Goal: Transaction & Acquisition: Purchase product/service

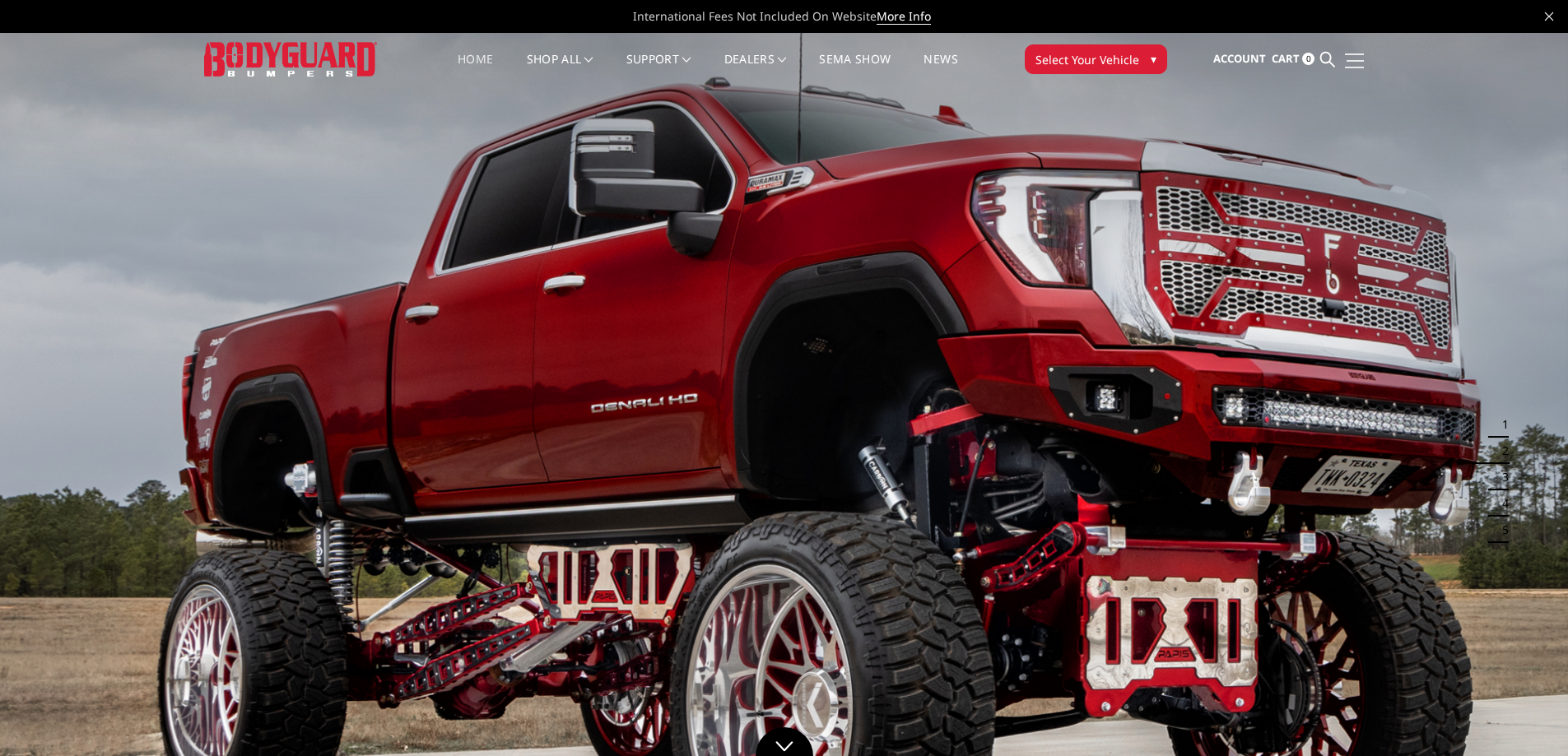
click at [1355, 58] on link at bounding box center [1352, 60] width 23 height 17
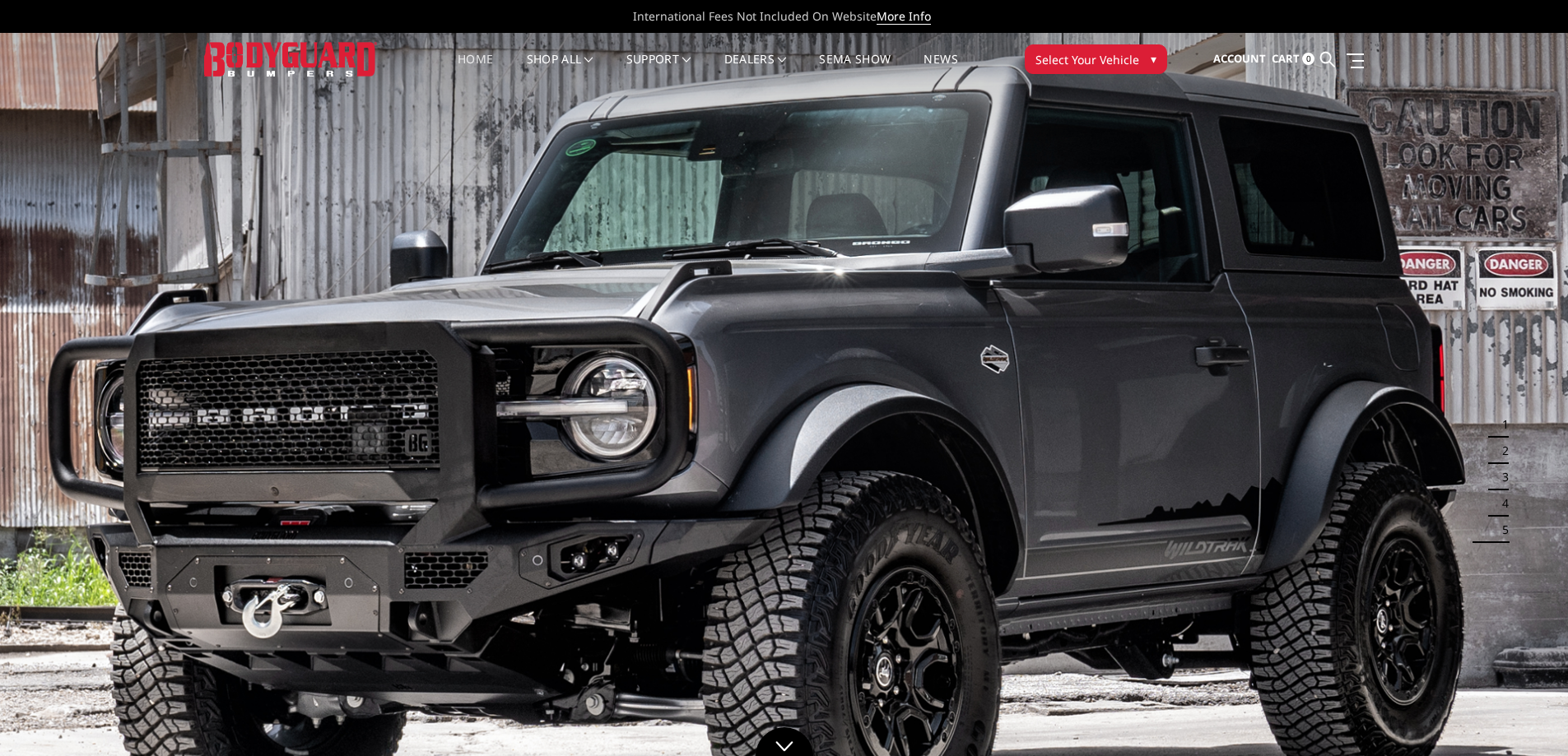
click at [1552, 15] on icon at bounding box center [1548, 16] width 8 height 8
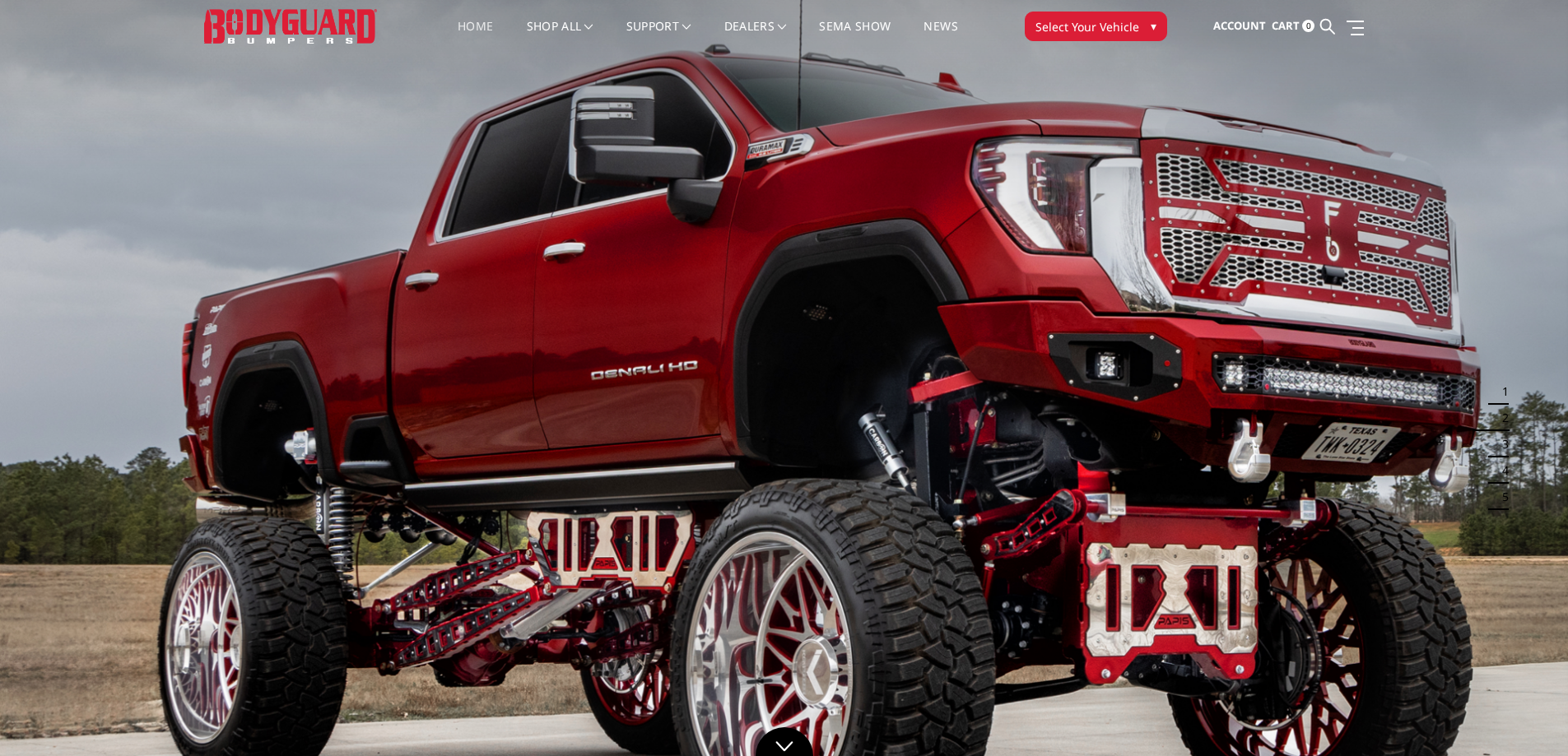
click at [1073, 33] on span "Select Your Vehicle" at bounding box center [1087, 26] width 104 height 17
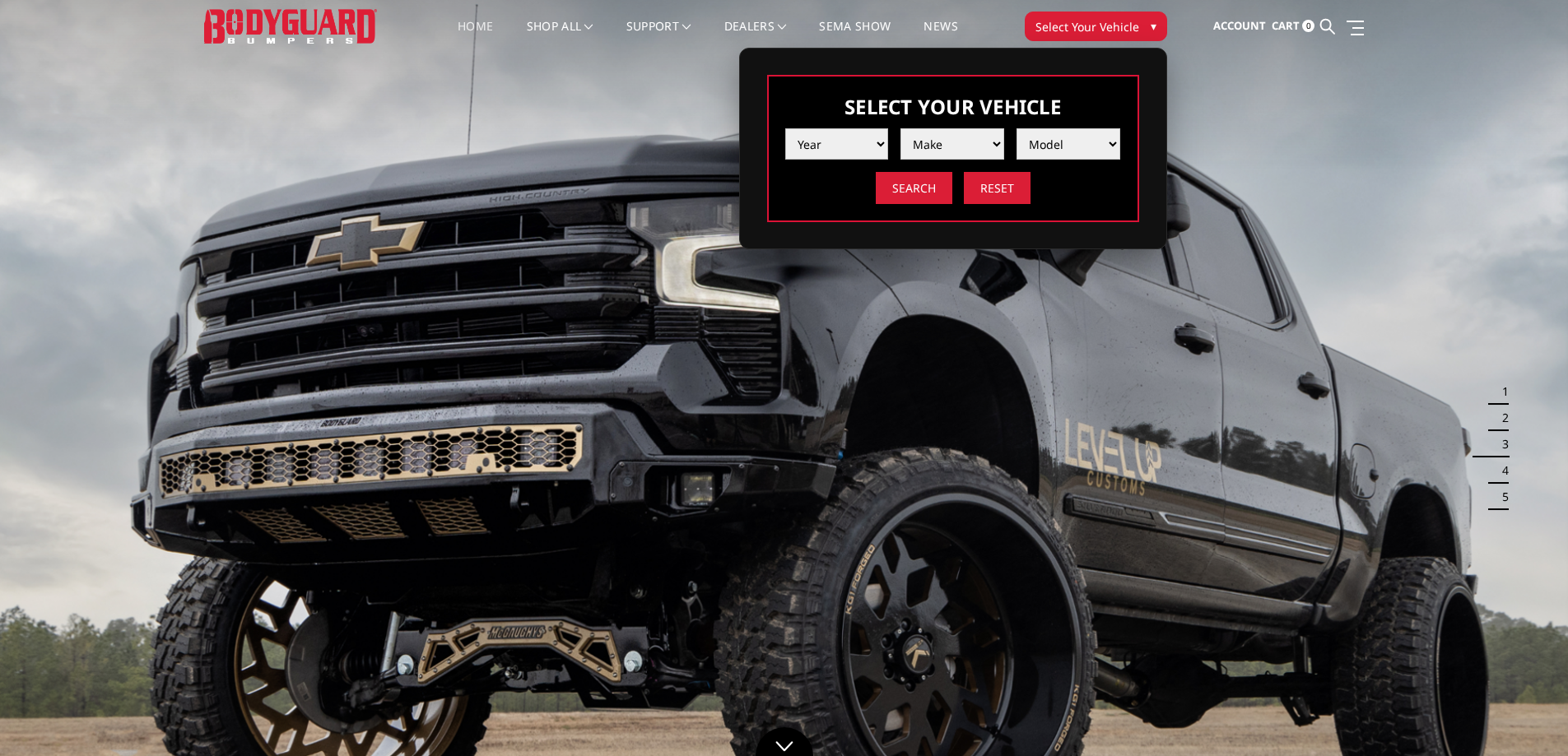
click at [839, 147] on select "Year 2025 2024 2023 2022 2021 2020 2019 2018 2017 2016 2015 2014 2013 2012 2011…" at bounding box center [836, 144] width 104 height 32
select select "yr_2024"
click at [785, 128] on select "Year 2025 2024 2023 2022 2021 2020 2019 2018 2017 2016 2015 2014 2013 2012 2011…" at bounding box center [836, 144] width 104 height 32
click at [963, 142] on select "Make Chevrolet Ford GMC Ram Toyota" at bounding box center [952, 144] width 104 height 32
select select "mk_ford"
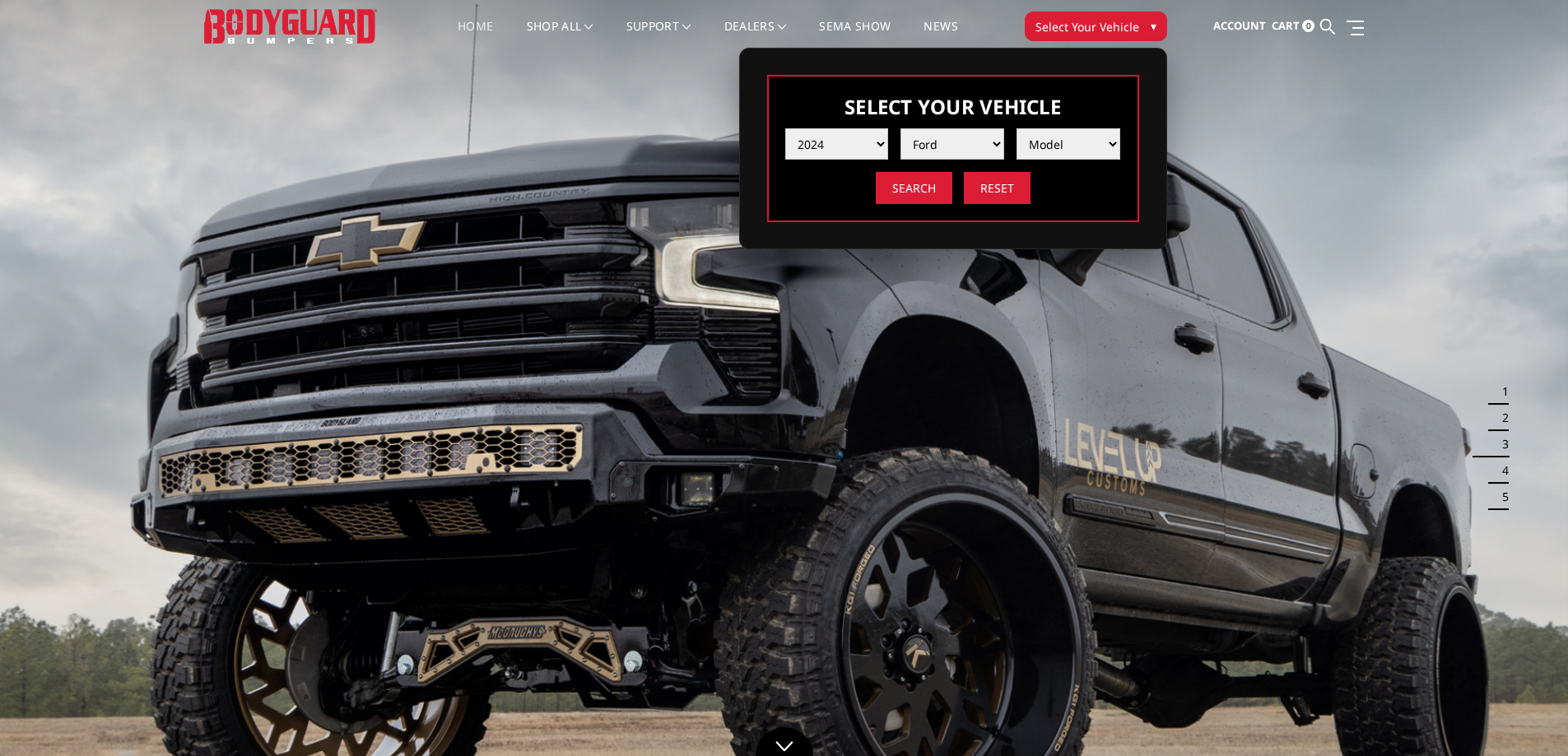
click at [901, 128] on select "Make Chevrolet Ford GMC Ram Toyota" at bounding box center [952, 144] width 104 height 32
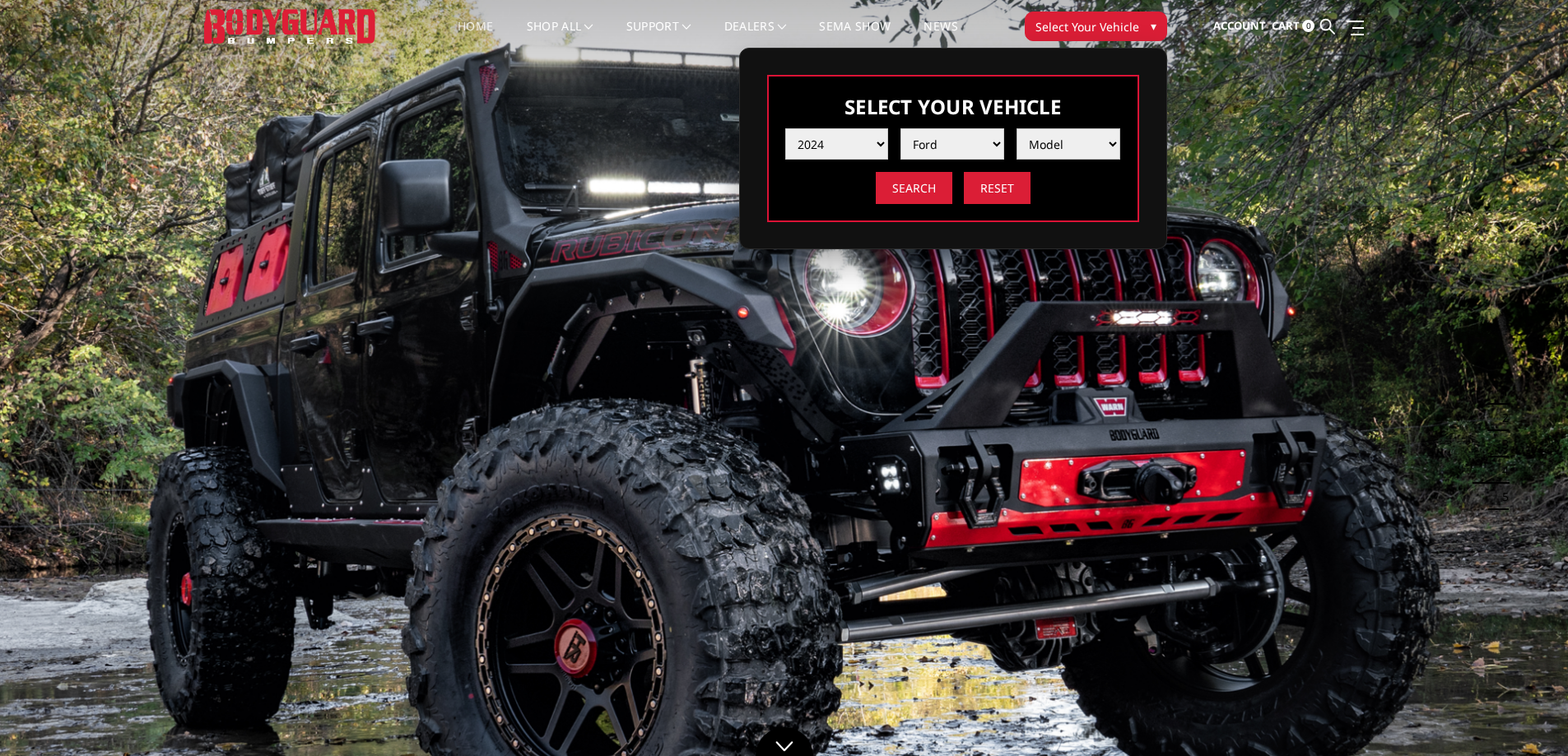
click at [1052, 146] on select "Model F150 F150 Raptor F250 / F350 F450 F550" at bounding box center [1068, 144] width 104 height 32
select select "md_f250-f350"
click at [1016, 128] on select "Model F150 F150 Raptor F250 / F350 F450 F550" at bounding box center [1068, 144] width 104 height 32
click at [905, 181] on input "Search" at bounding box center [914, 188] width 77 height 33
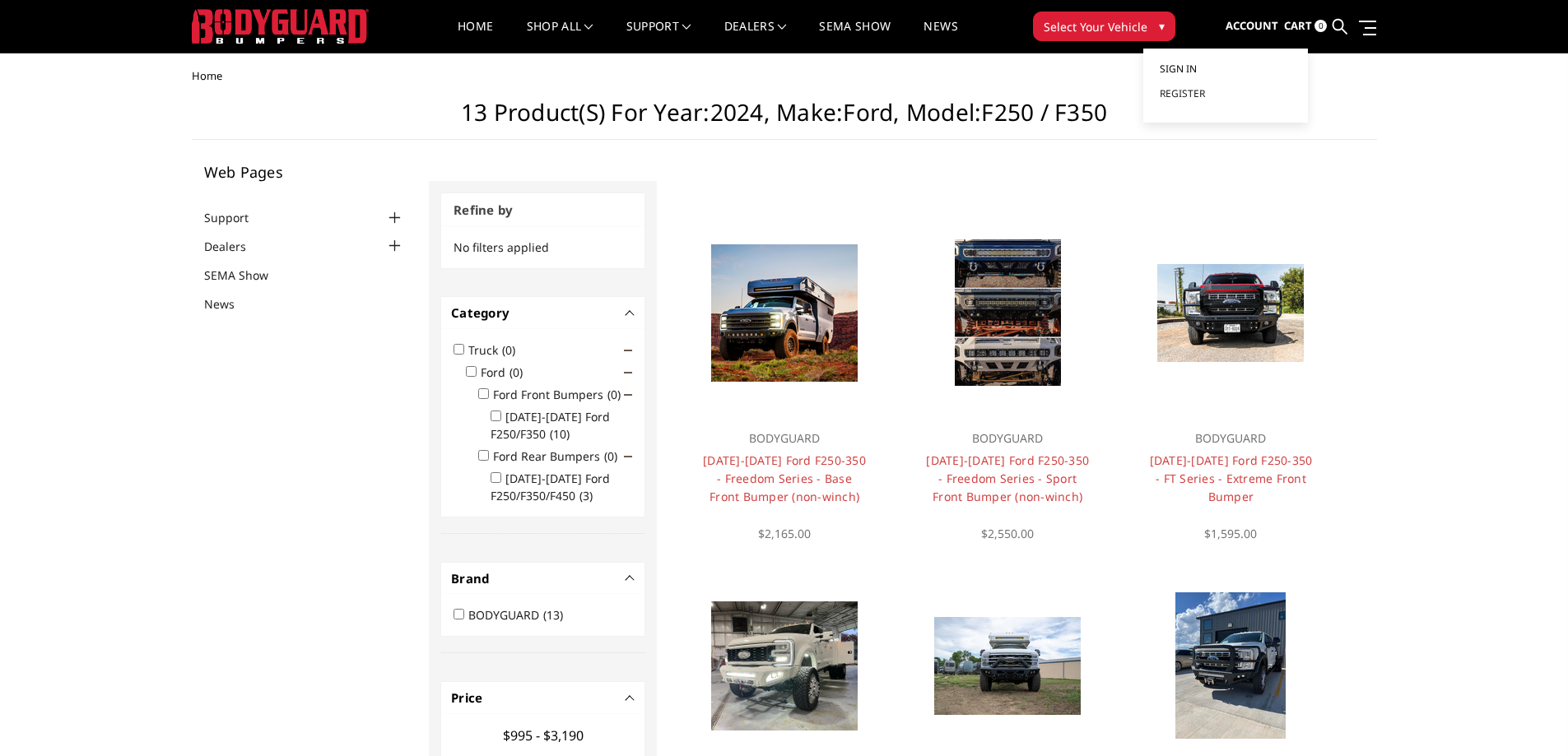
click at [1183, 70] on span "Sign in" at bounding box center [1178, 68] width 37 height 14
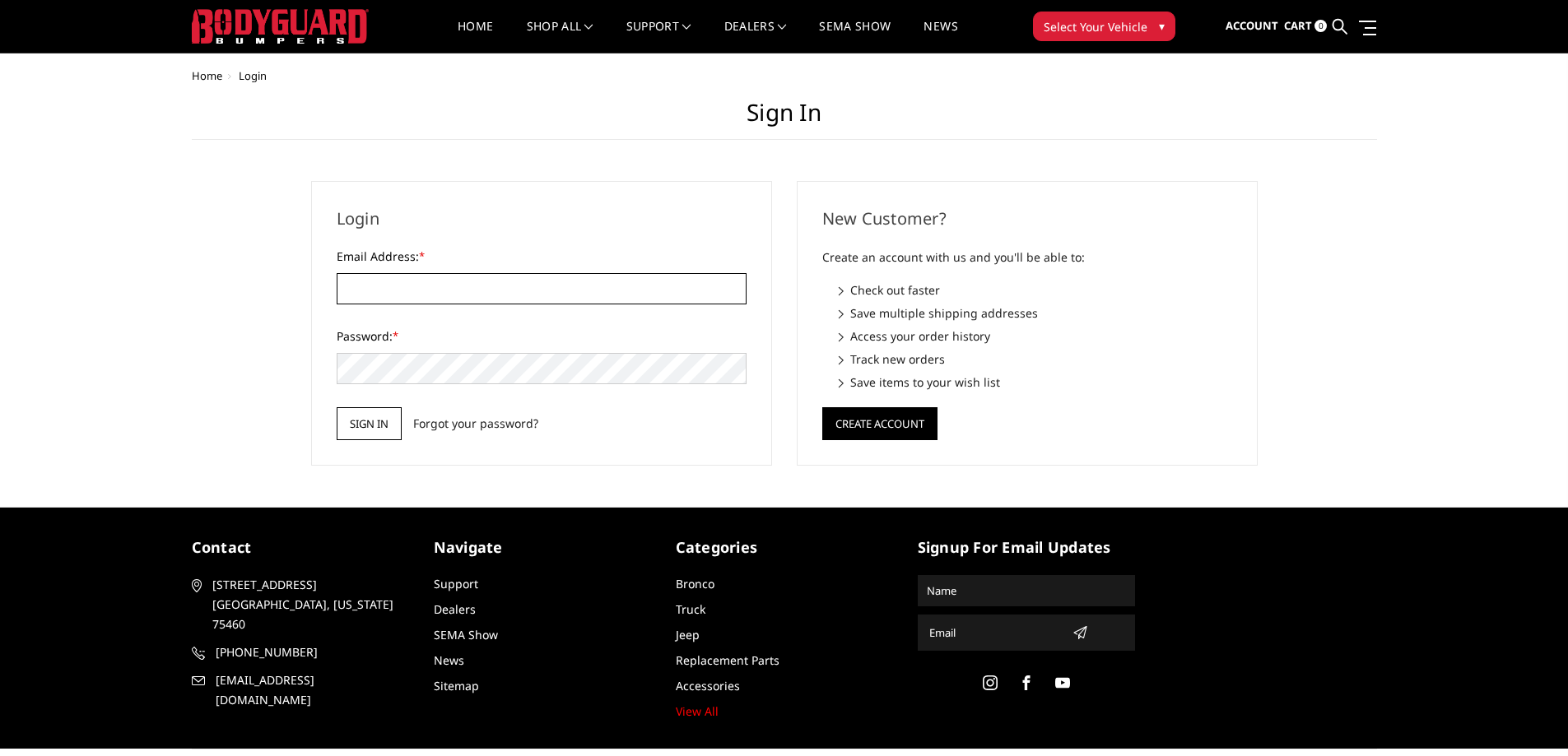
type input "[EMAIL_ADDRESS][DOMAIN_NAME]"
click at [354, 431] on input "Sign in" at bounding box center [369, 424] width 65 height 33
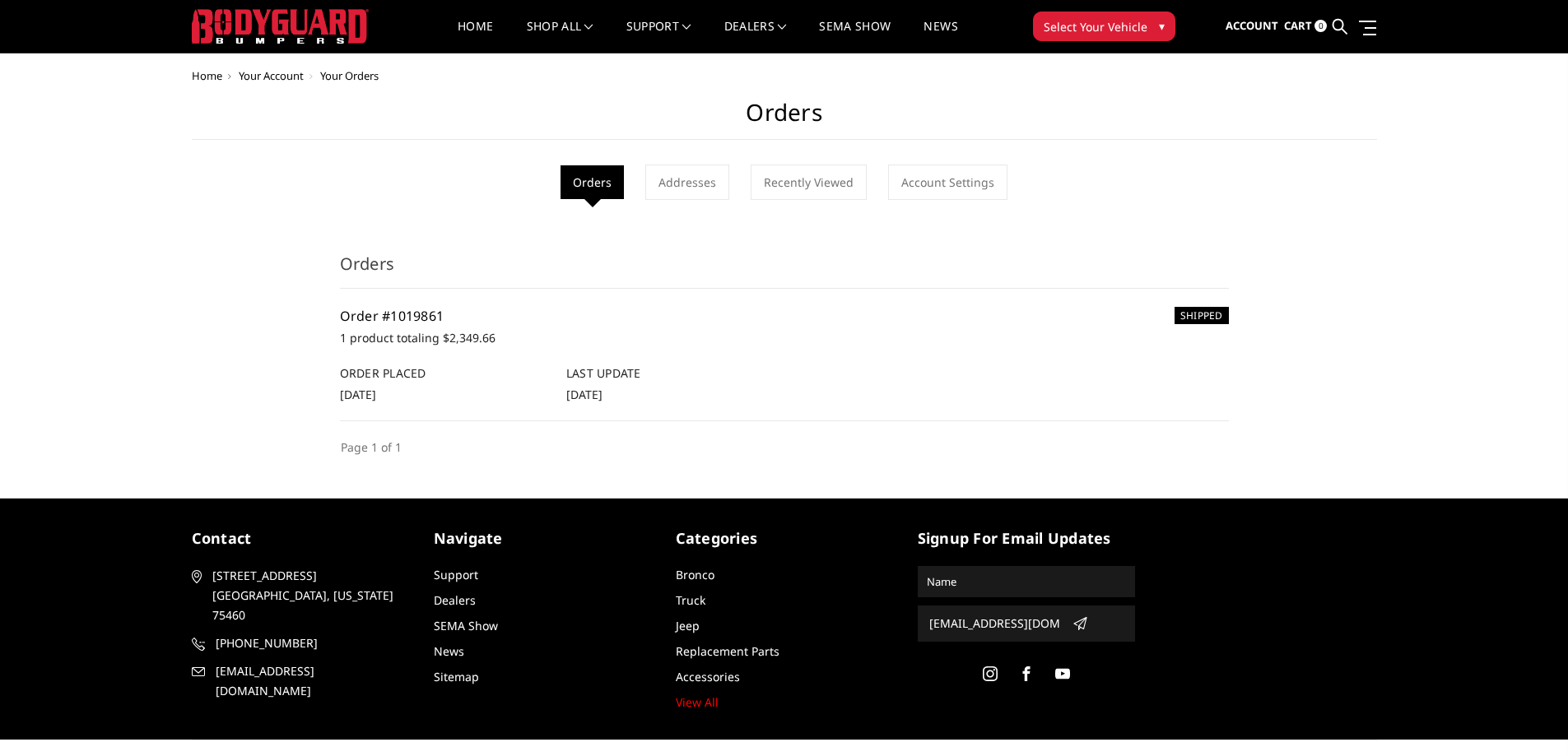
click at [427, 317] on link "Order #1019861" at bounding box center [392, 316] width 105 height 18
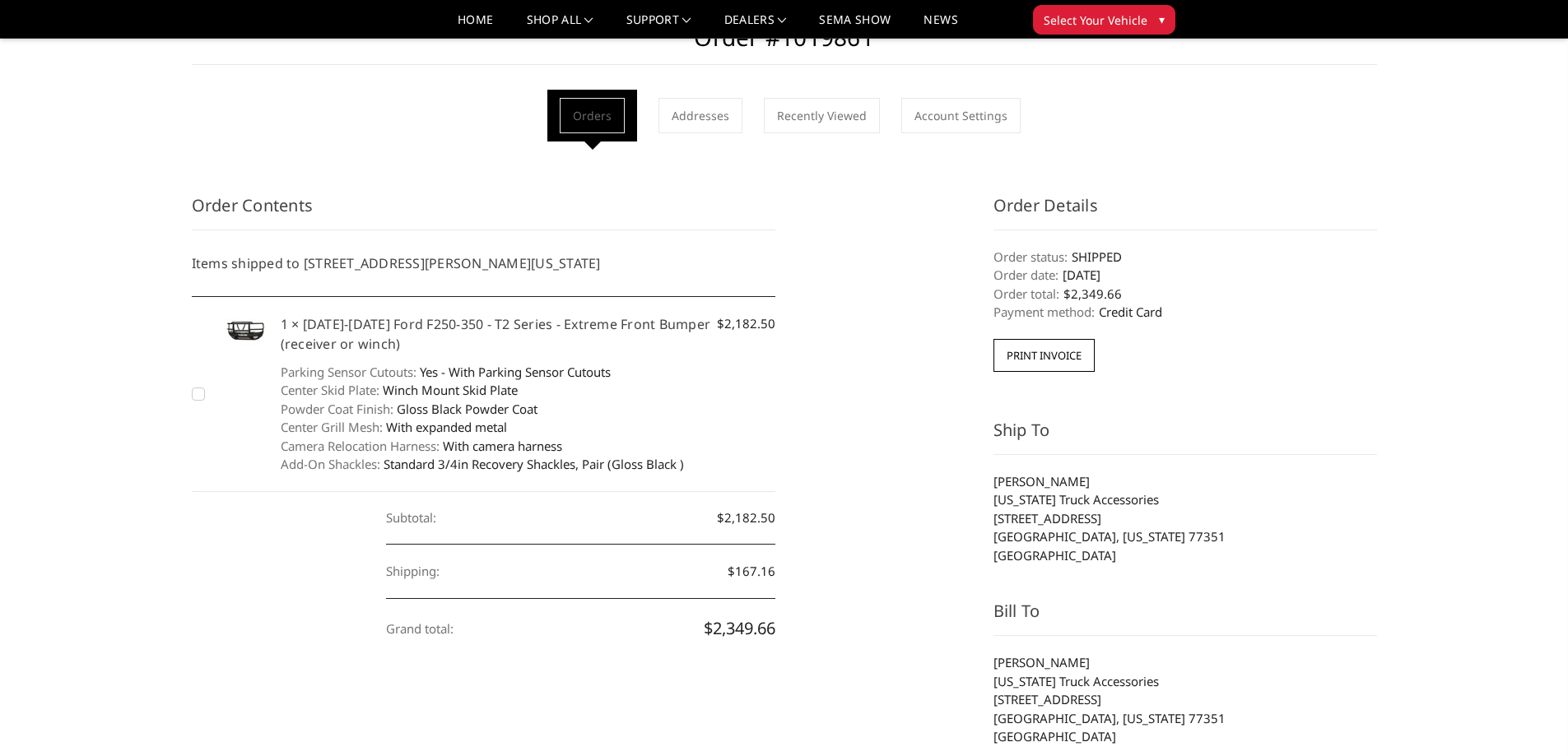
scroll to position [55, 0]
click at [347, 329] on h5 "1 × [DATE]-[DATE] Ford F250-350 - T2 Series - Extreme Front Bumper (receiver or…" at bounding box center [528, 337] width 496 height 40
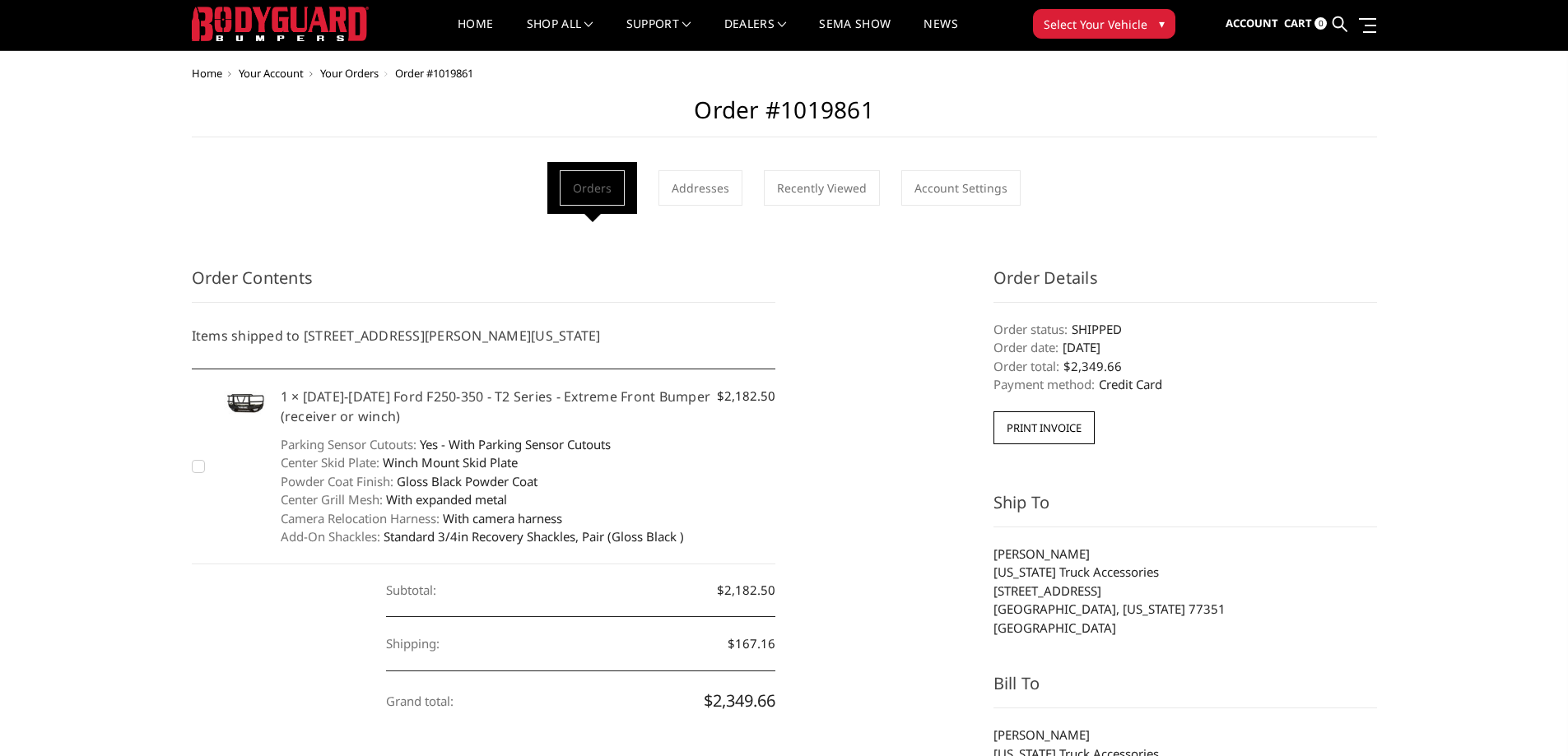
scroll to position [0, 0]
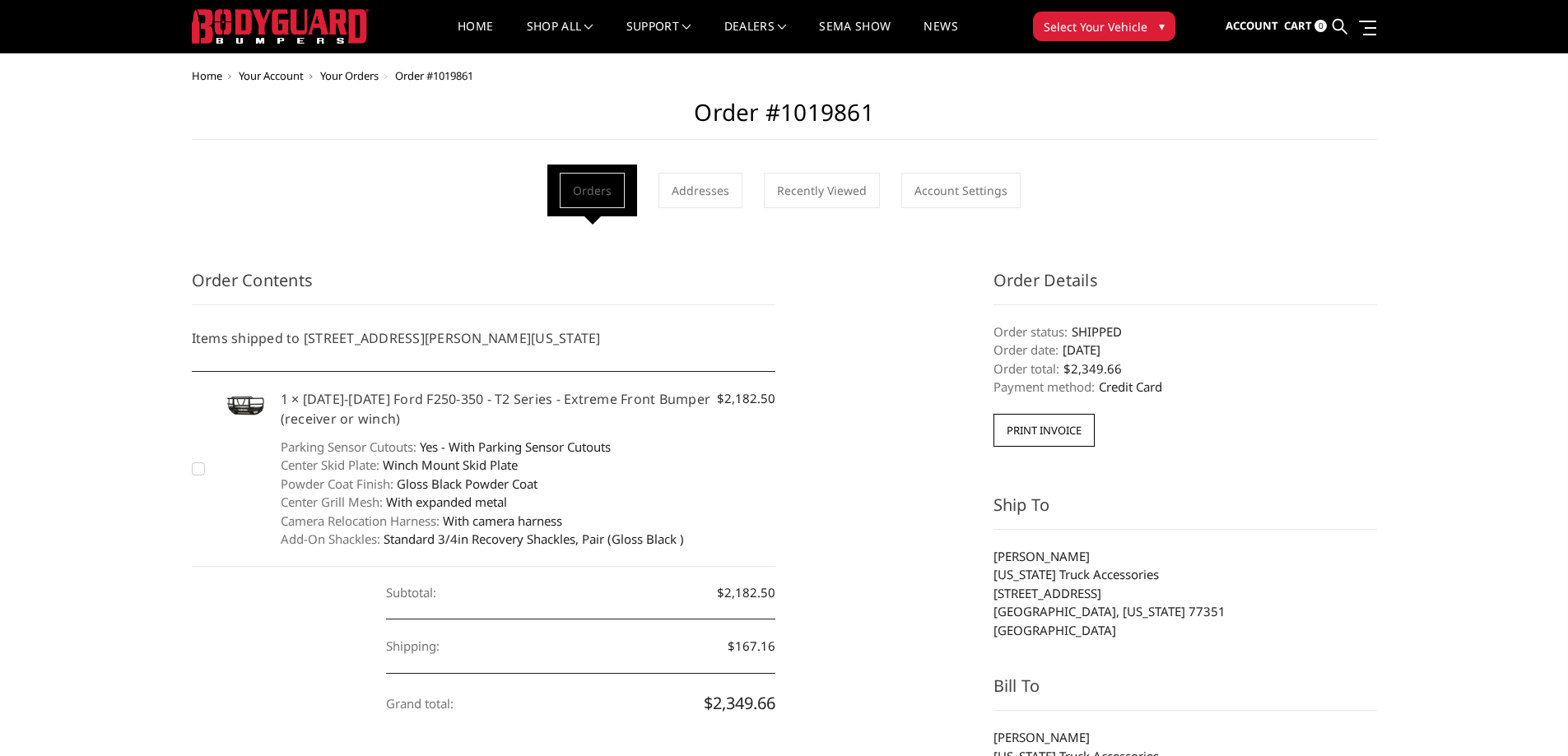
click at [1102, 25] on span "Select Your Vehicle" at bounding box center [1095, 26] width 104 height 17
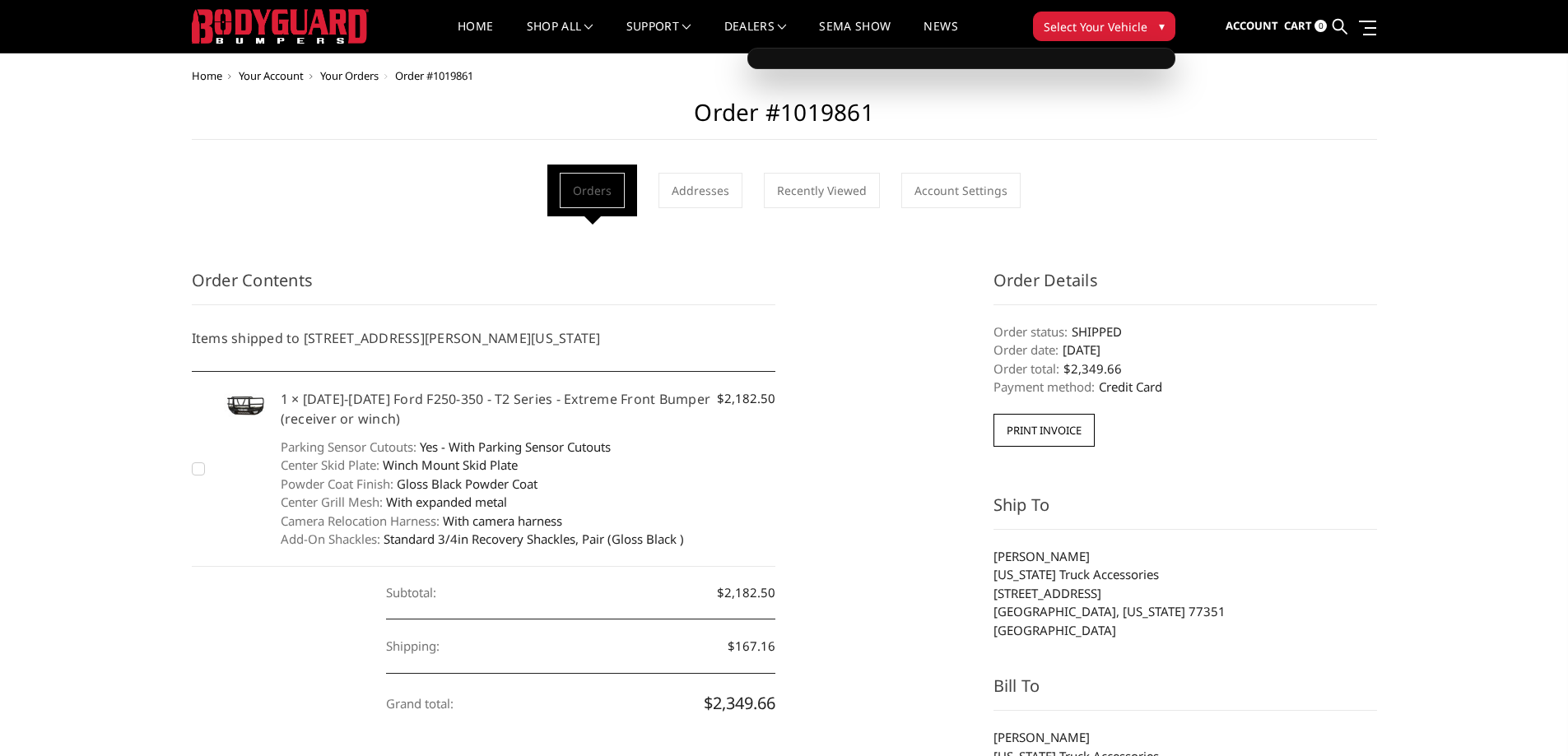
click at [200, 80] on span "Home" at bounding box center [207, 76] width 31 height 14
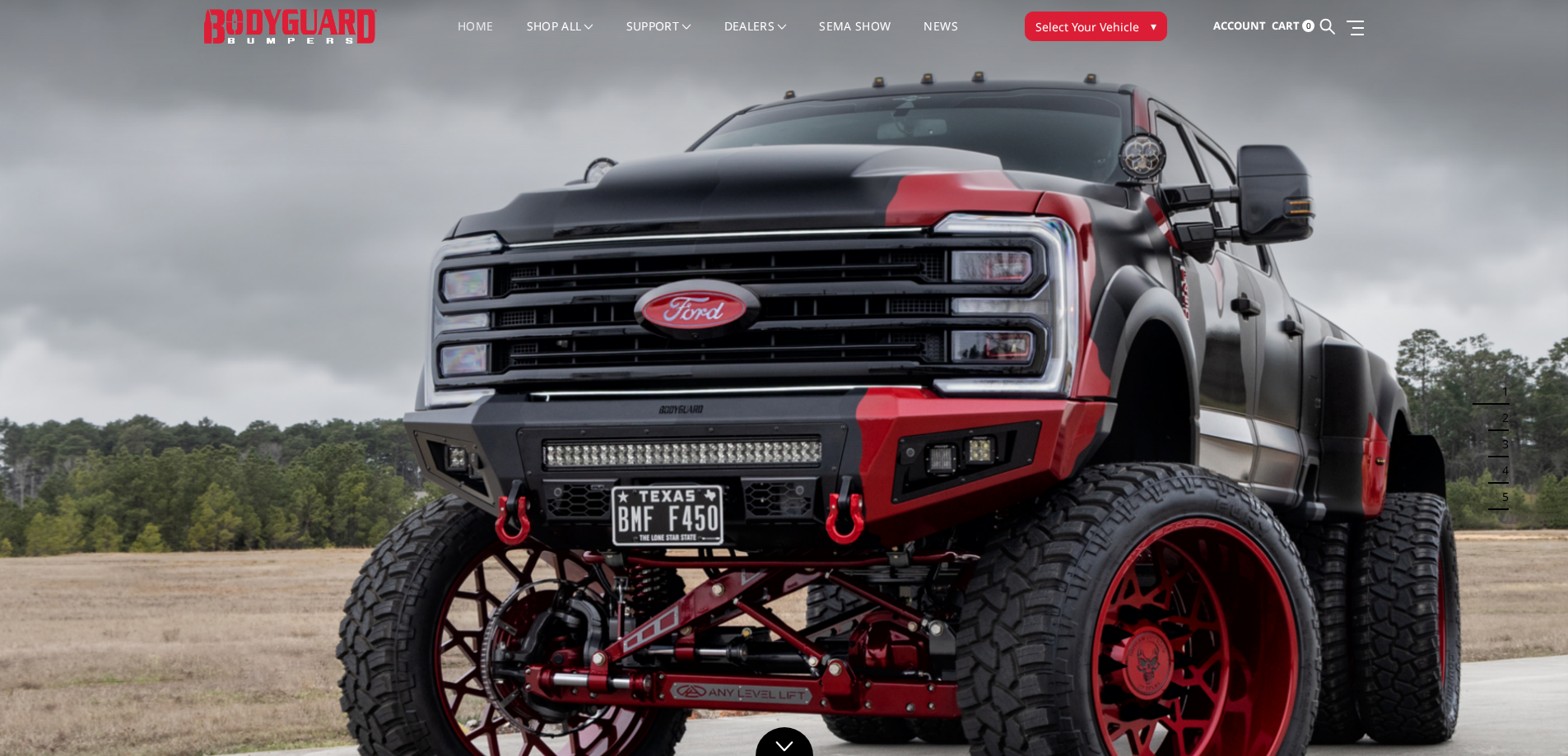
click at [1075, 28] on span "Select Your Vehicle" at bounding box center [1087, 26] width 104 height 17
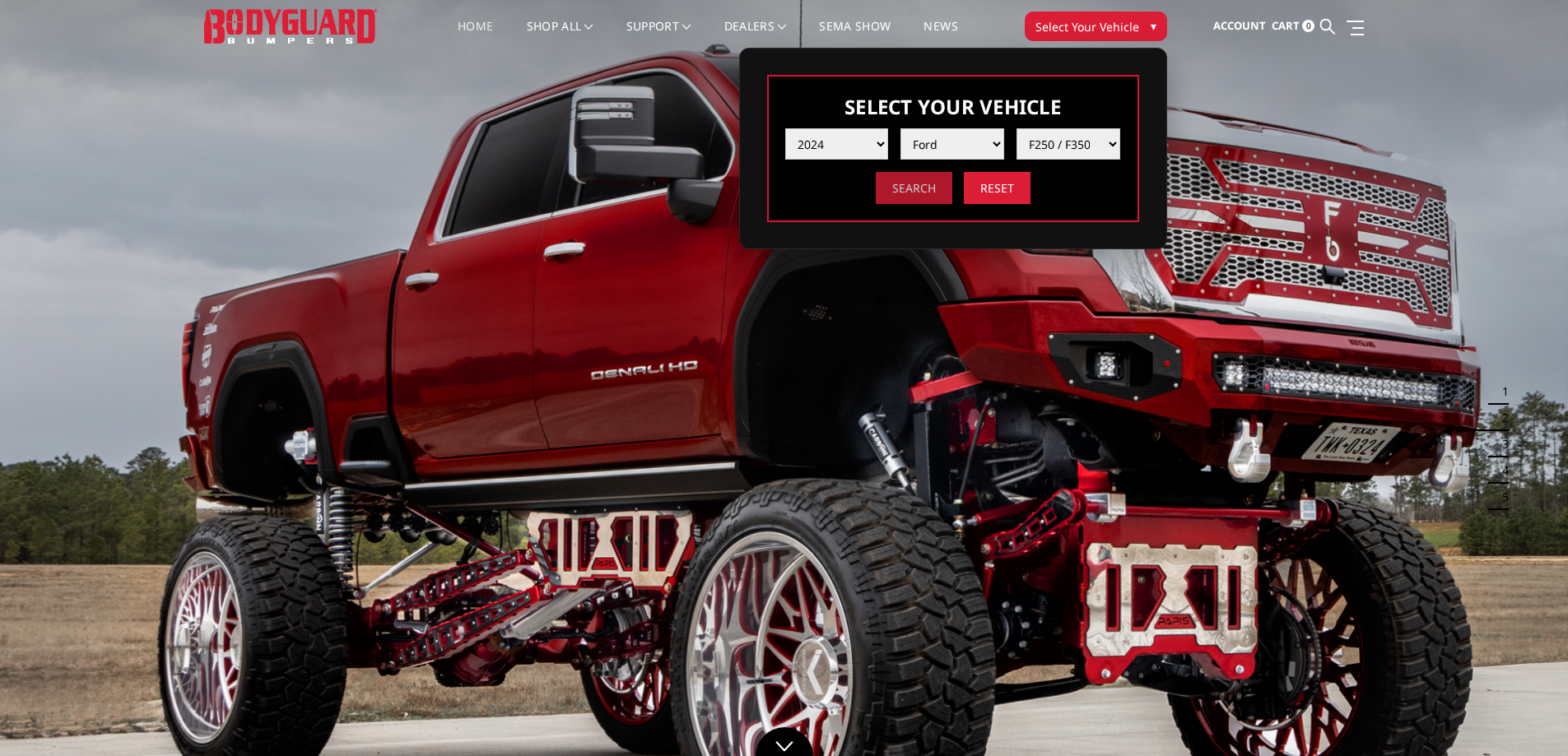
click at [913, 184] on input "Search" at bounding box center [914, 188] width 77 height 33
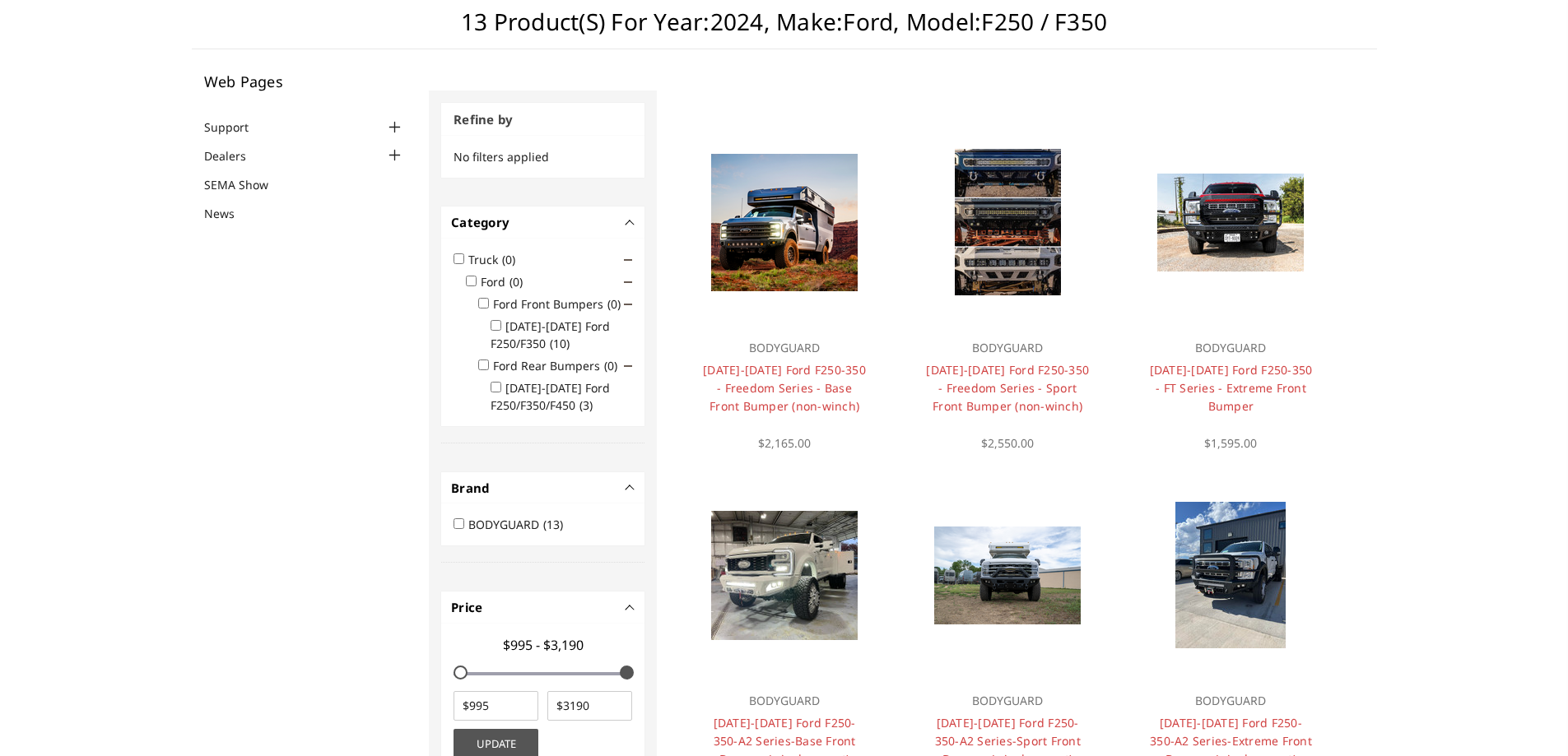
scroll to position [109, 0]
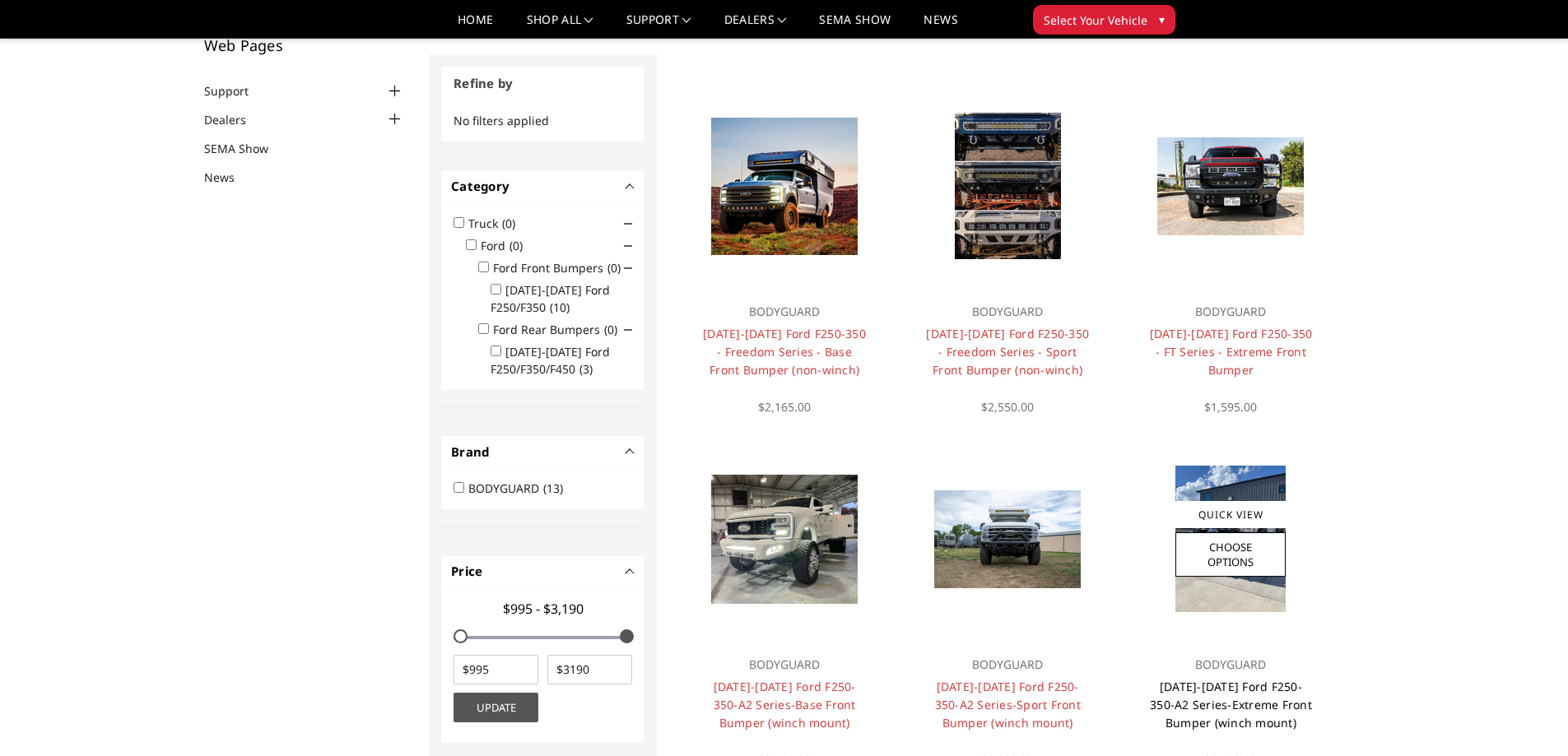
click at [1225, 691] on link "[DATE]-[DATE] Ford F250-350-A2 Series-Extreme Front Bumper (winch mount)" at bounding box center [1231, 705] width 163 height 51
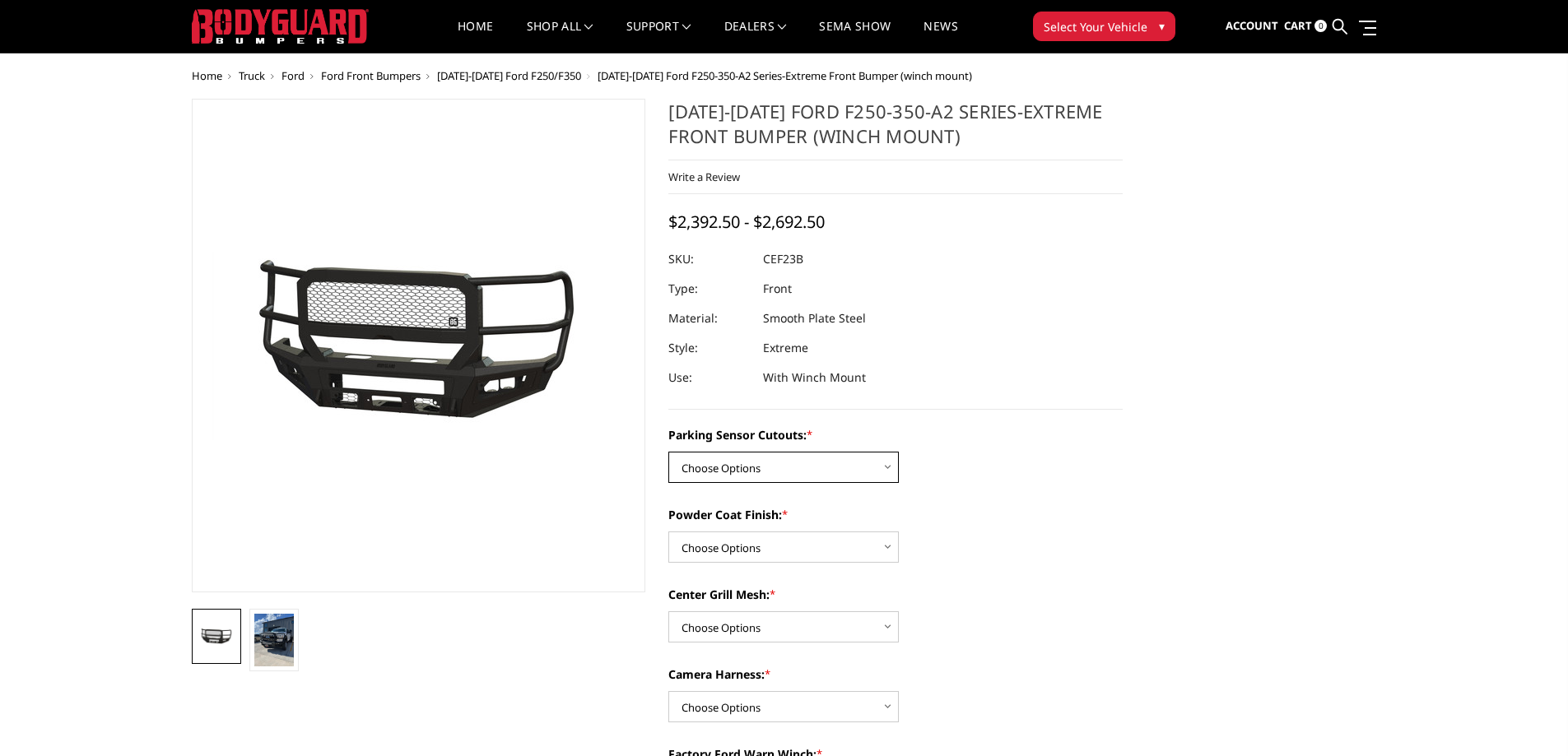
click at [827, 477] on select "Choose Options No-Without Parking Sensor Cutouts Yes-With Parking Sensor Cutouts" at bounding box center [783, 467] width 230 height 32
click at [861, 468] on select "Choose Options No-Without Parking Sensor Cutouts Yes-With Parking Sensor Cutouts" at bounding box center [783, 467] width 230 height 32
select select "2421"
click at [668, 452] on select "Choose Options No-Without Parking Sensor Cutouts Yes-With Parking Sensor Cutouts" at bounding box center [783, 467] width 230 height 32
click at [1238, 25] on span "Account" at bounding box center [1252, 25] width 52 height 14
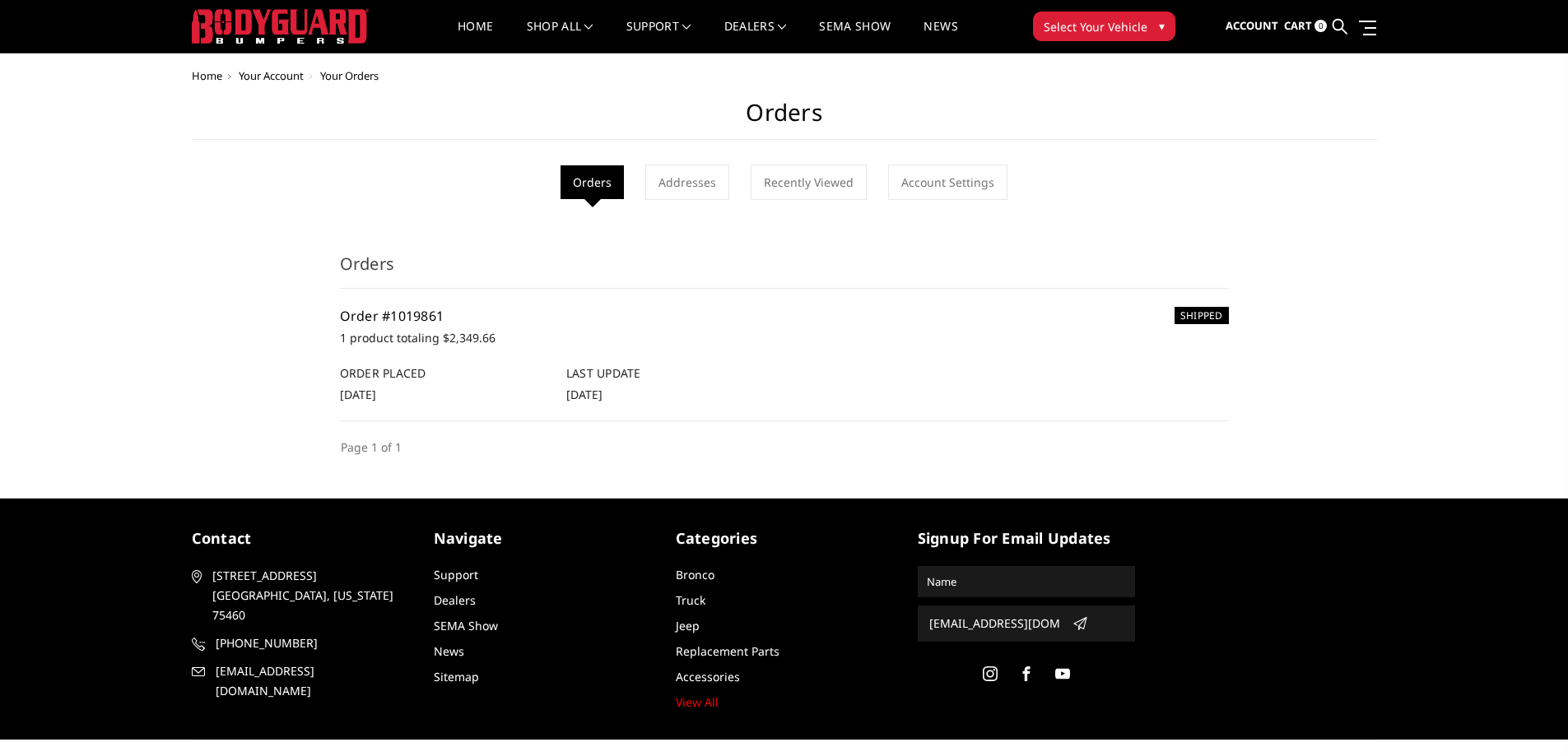
click at [410, 318] on link "Order #1019861" at bounding box center [392, 316] width 105 height 18
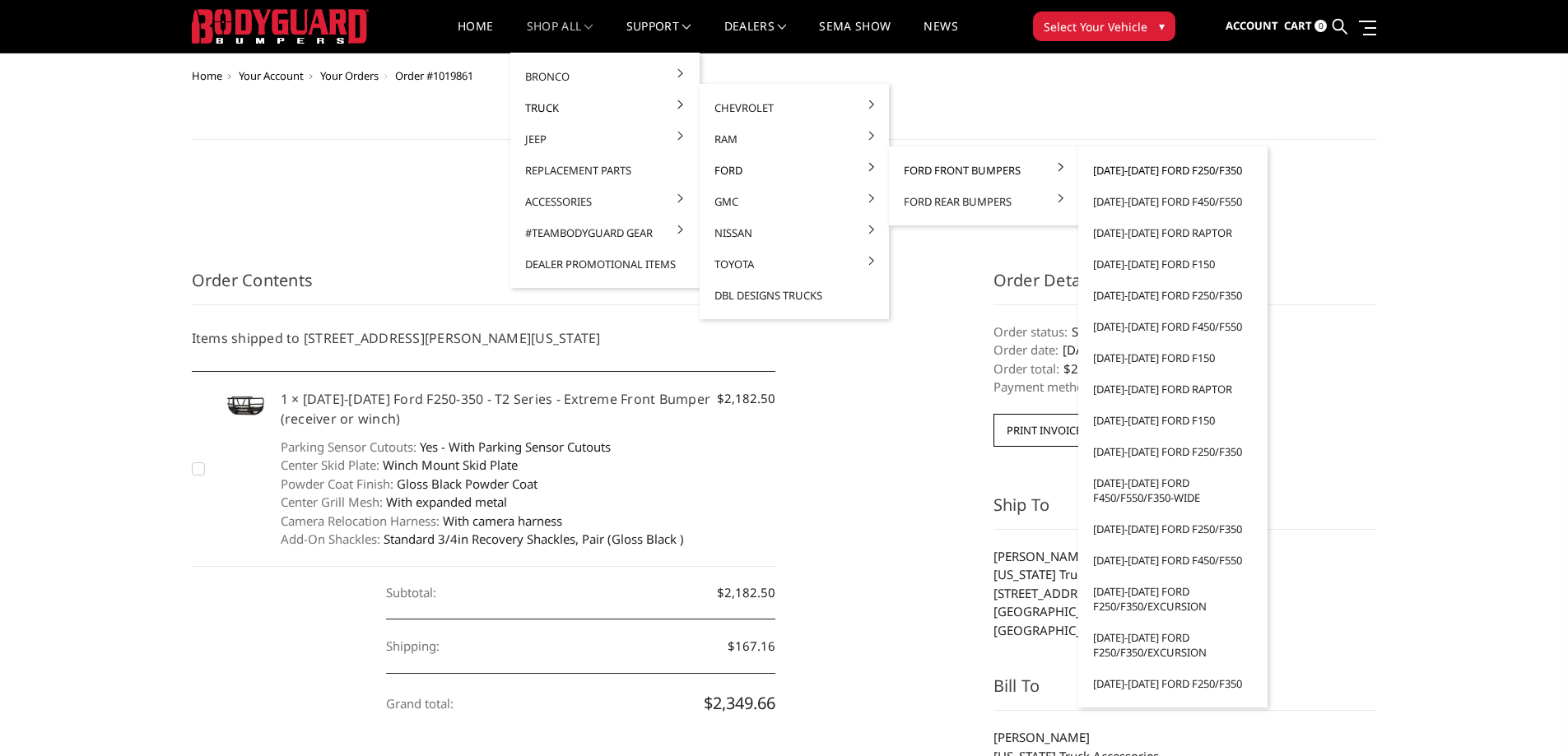
click at [1147, 176] on link "[DATE]-[DATE] Ford F250/F350" at bounding box center [1172, 170] width 176 height 32
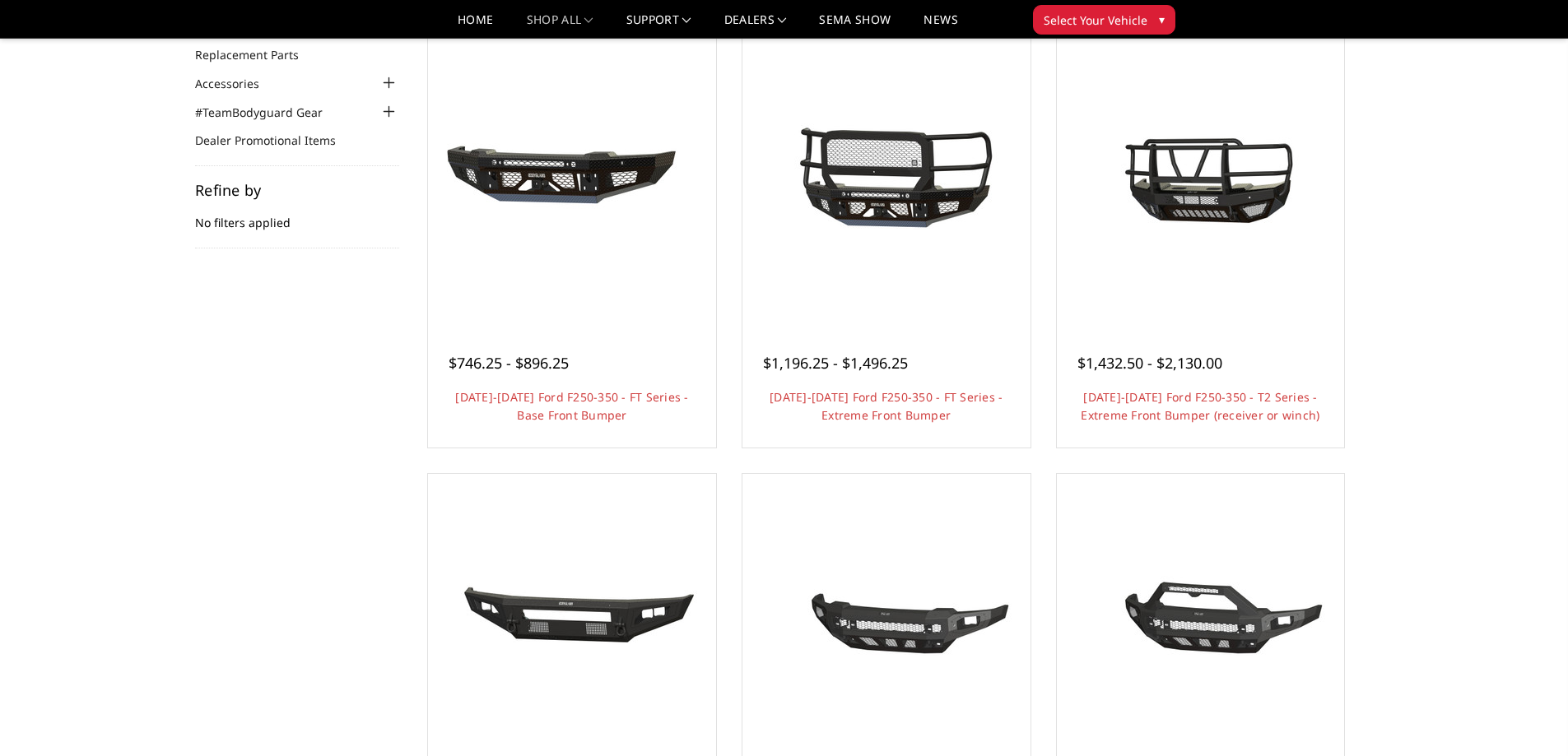
scroll to position [219, 0]
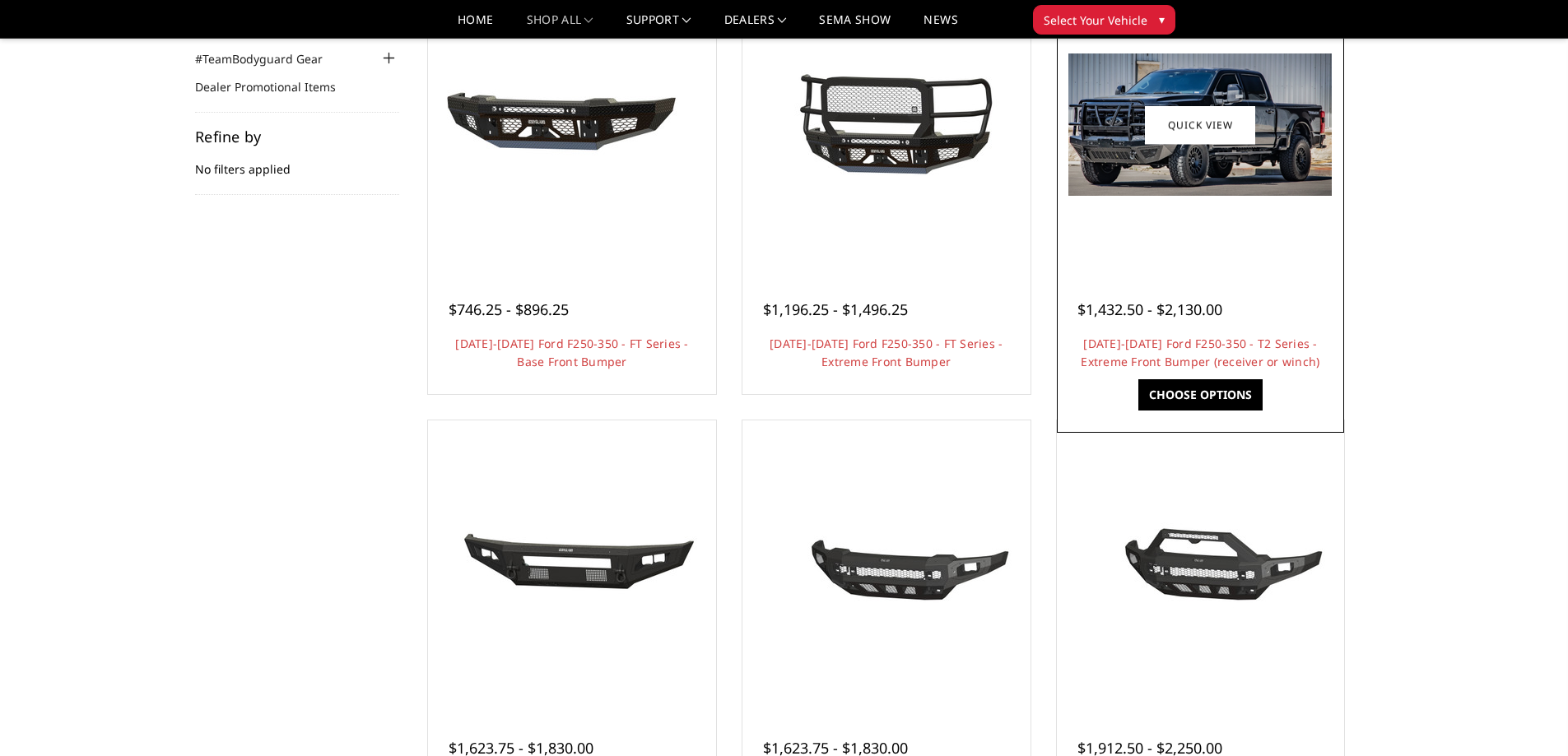
click at [1295, 185] on img at bounding box center [1200, 125] width 264 height 143
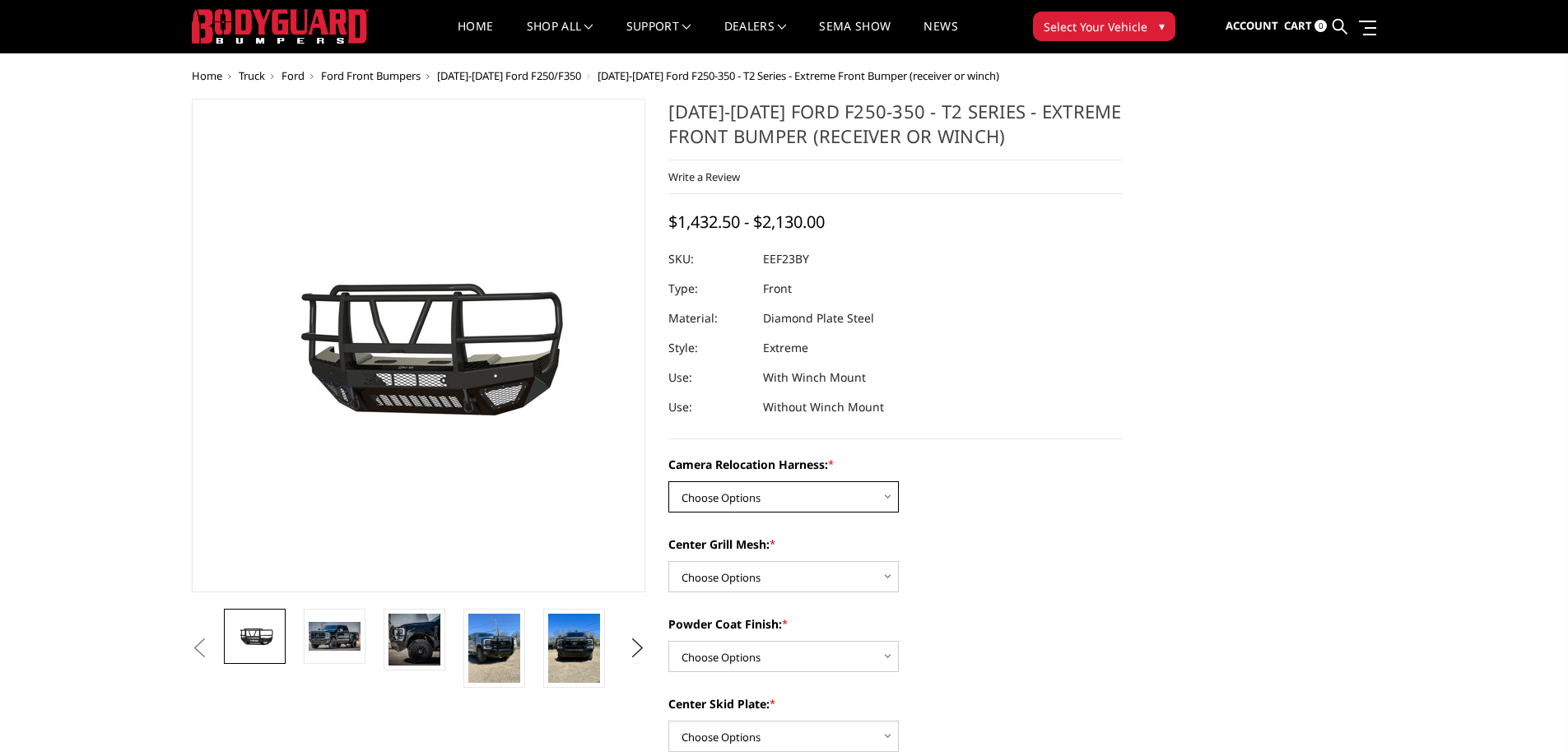
click at [850, 496] on select "Choose Options Without camera harness With camera harness" at bounding box center [783, 497] width 230 height 32
select select "3753"
click at [668, 481] on select "Choose Options Without camera harness With camera harness" at bounding box center [783, 497] width 230 height 32
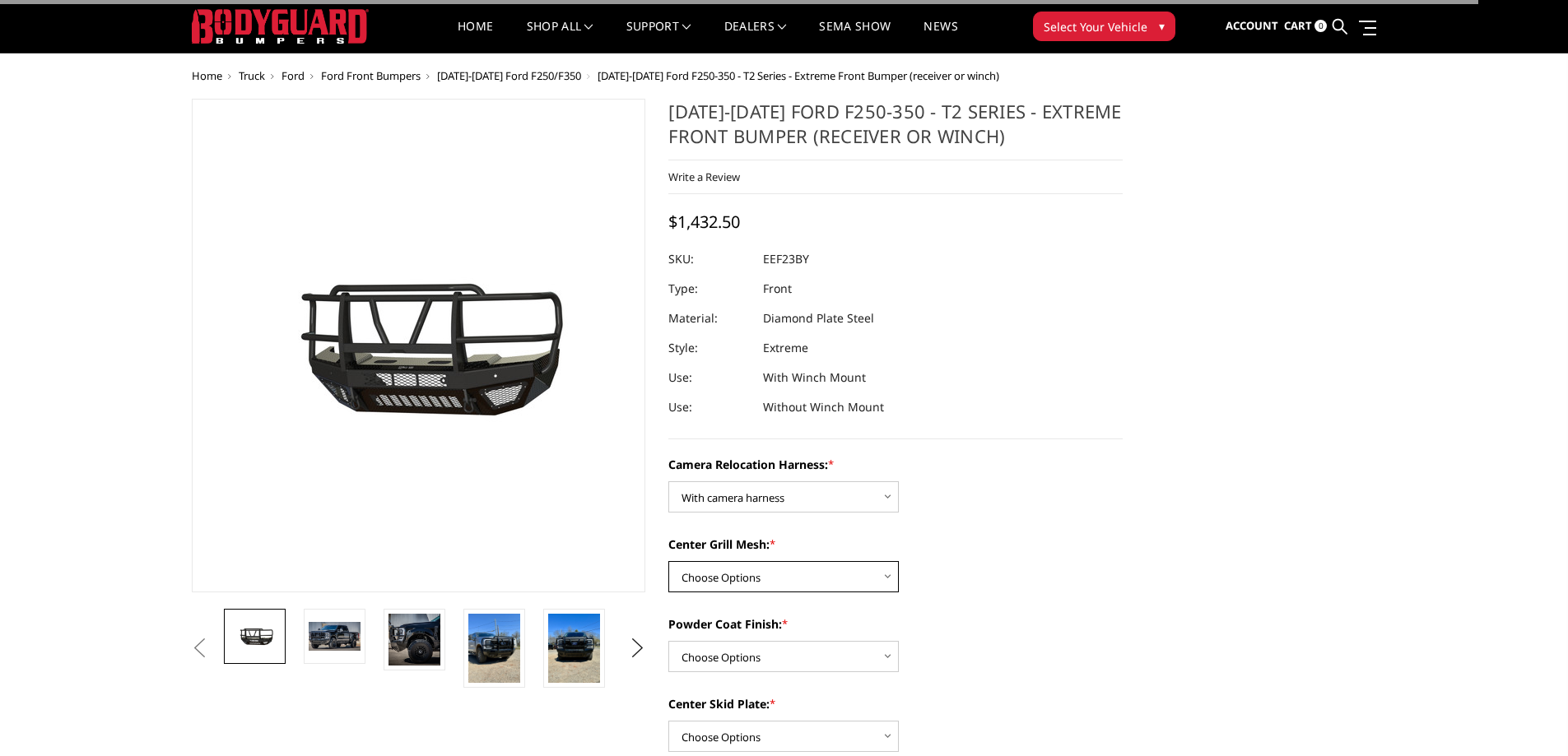
click at [798, 582] on select "Choose Options Without expanded metal With expanded metal" at bounding box center [783, 576] width 230 height 32
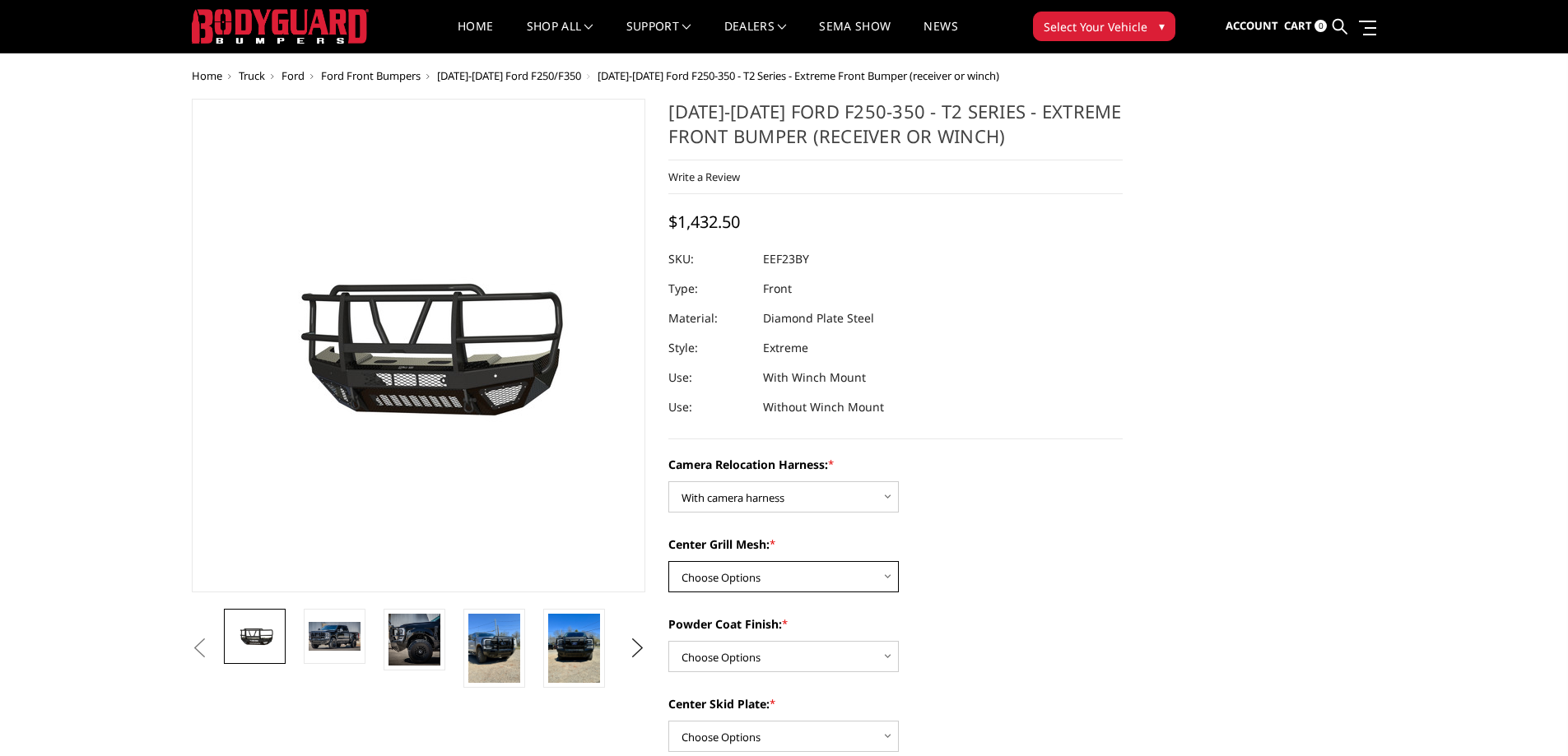
select select "3751"
click at [668, 561] on select "Choose Options Without expanded metal With expanded metal" at bounding box center [783, 576] width 230 height 32
click at [798, 659] on select "Choose Options Textured Black Powder Coat Gloss Black Powder Coat Bare Metal" at bounding box center [783, 657] width 230 height 32
select select "3749"
click at [668, 641] on select "Choose Options Textured Black Powder Coat Gloss Black Powder Coat Bare Metal" at bounding box center [783, 657] width 230 height 32
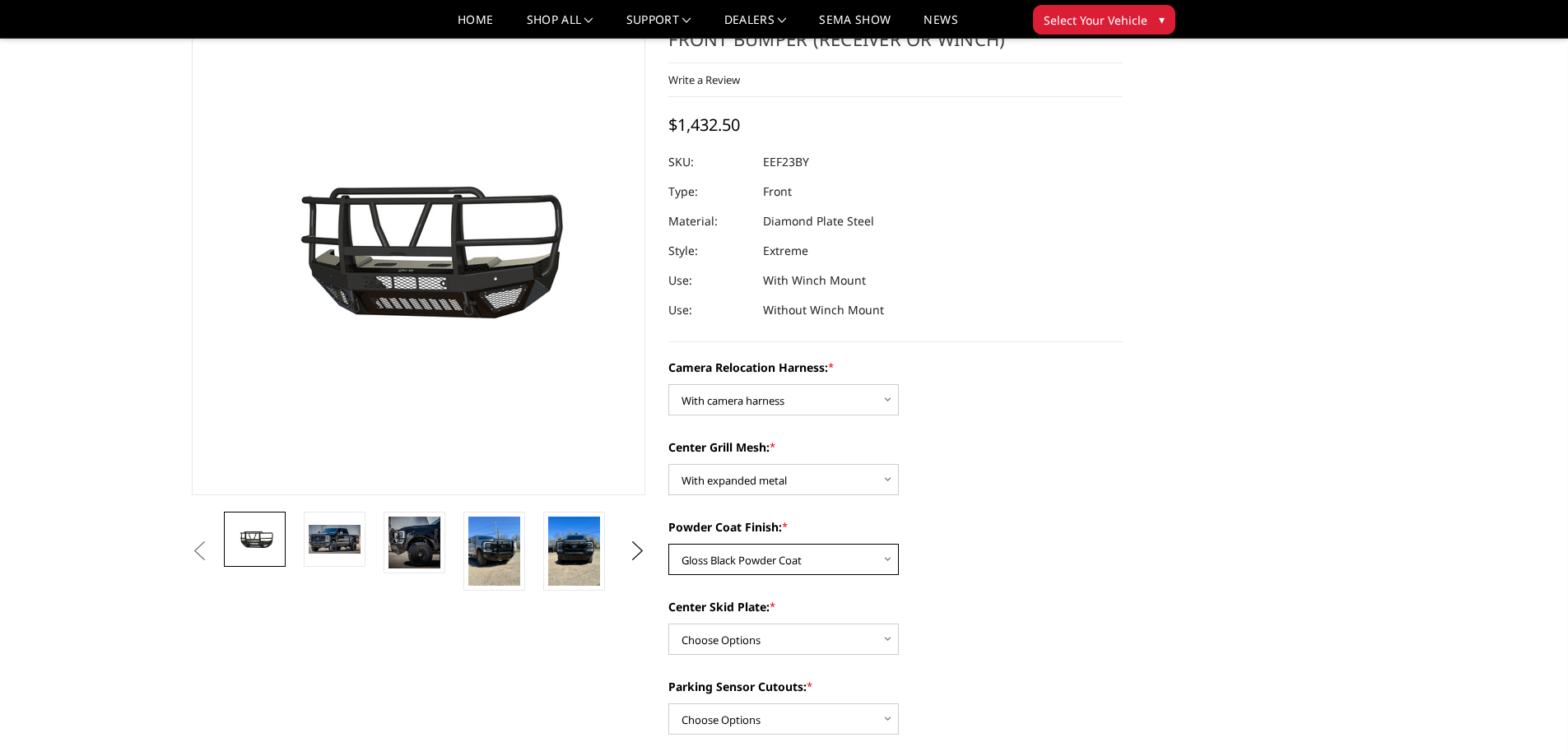
scroll to position [109, 0]
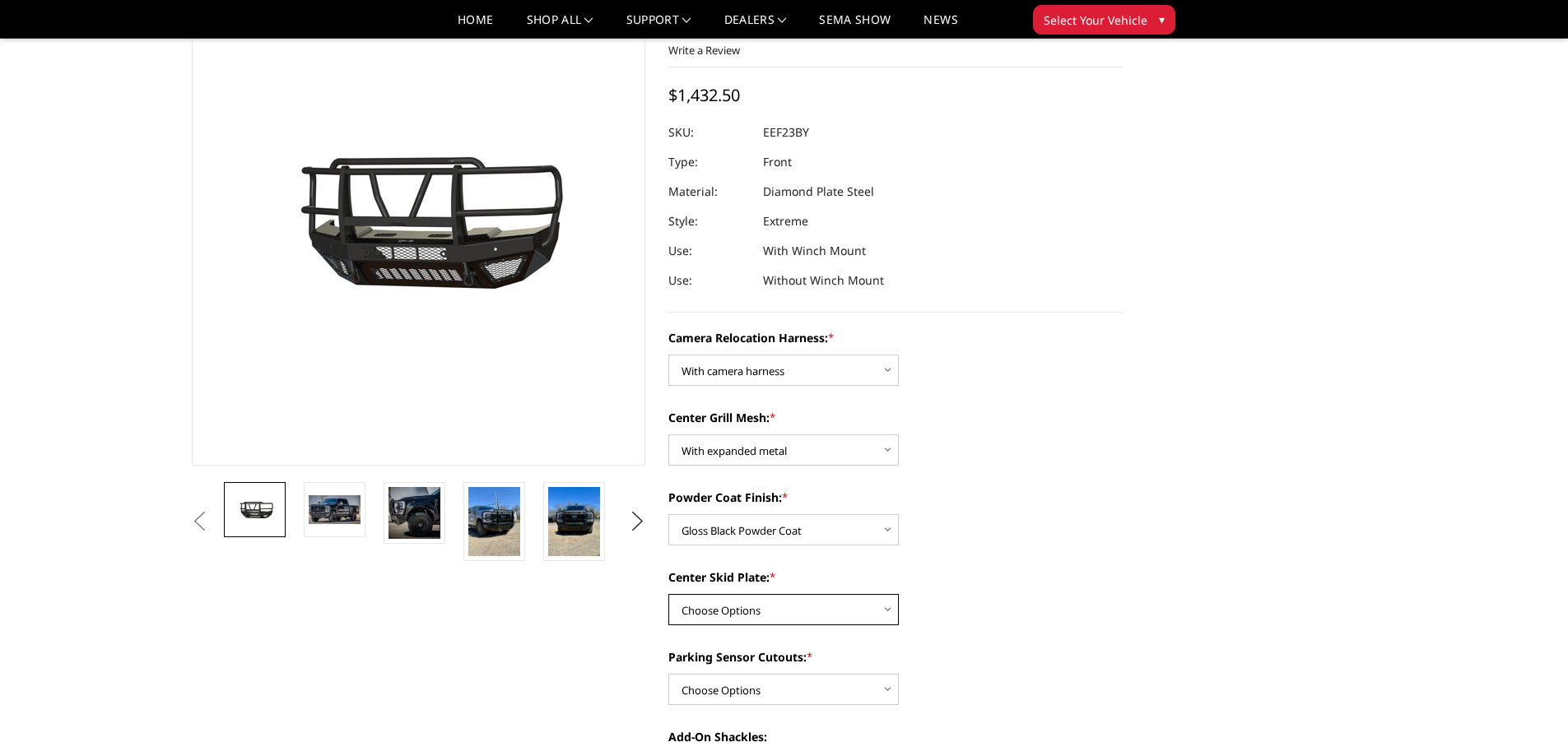
click at [762, 610] on select "Choose Options Winch Mount Skid Plate Standard Skid Plate (included) 2" Receive…" at bounding box center [783, 610] width 230 height 32
select select "3747"
click at [668, 594] on select "Choose Options Winch Mount Skid Plate Standard Skid Plate (included) 2" Receive…" at bounding box center [783, 610] width 230 height 32
click at [801, 686] on select "Choose Options Yes - With Parking Sensor Cutouts" at bounding box center [783, 689] width 230 height 32
select select "3744"
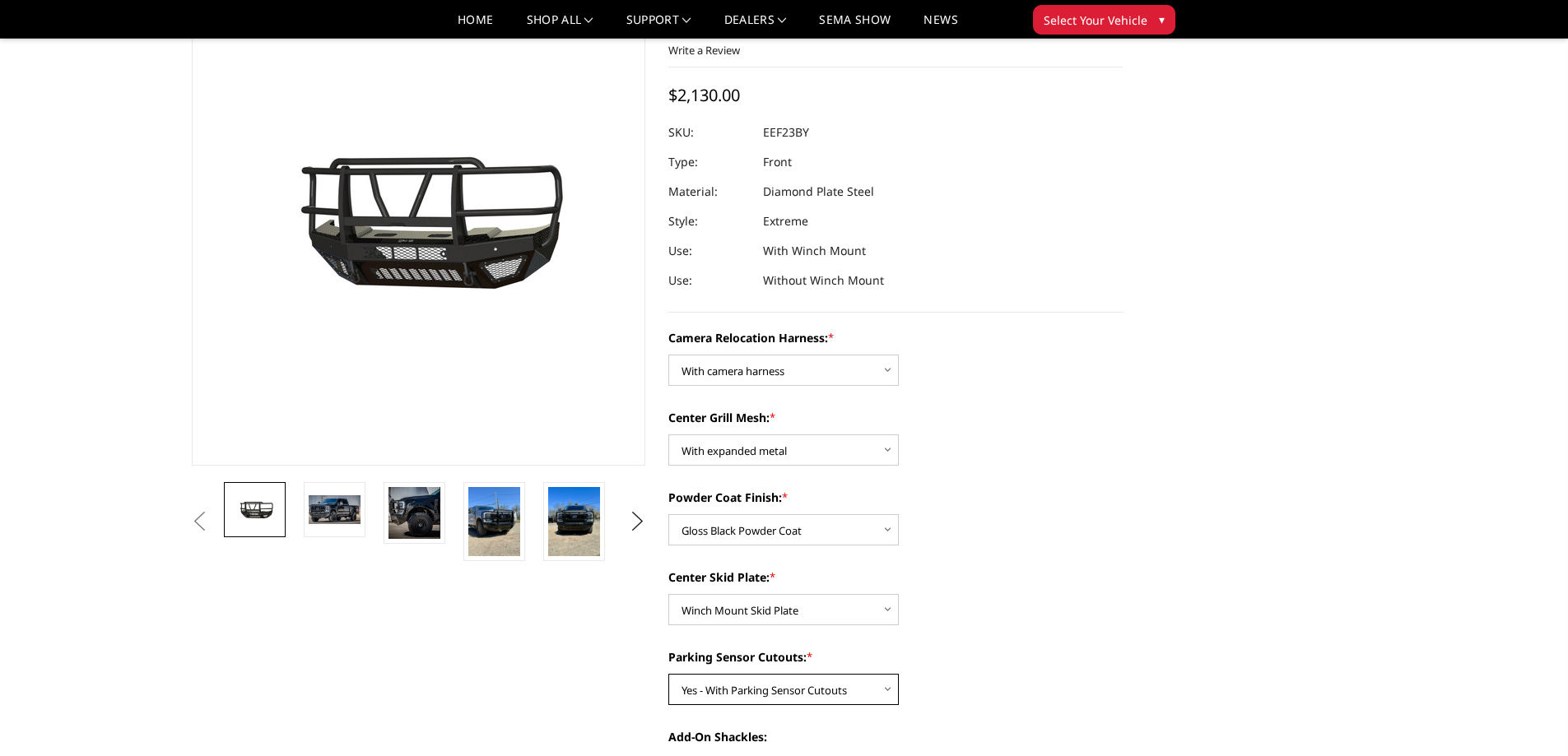
click at [668, 674] on select "Choose Options Yes - With Parking Sensor Cutouts" at bounding box center [783, 689] width 230 height 32
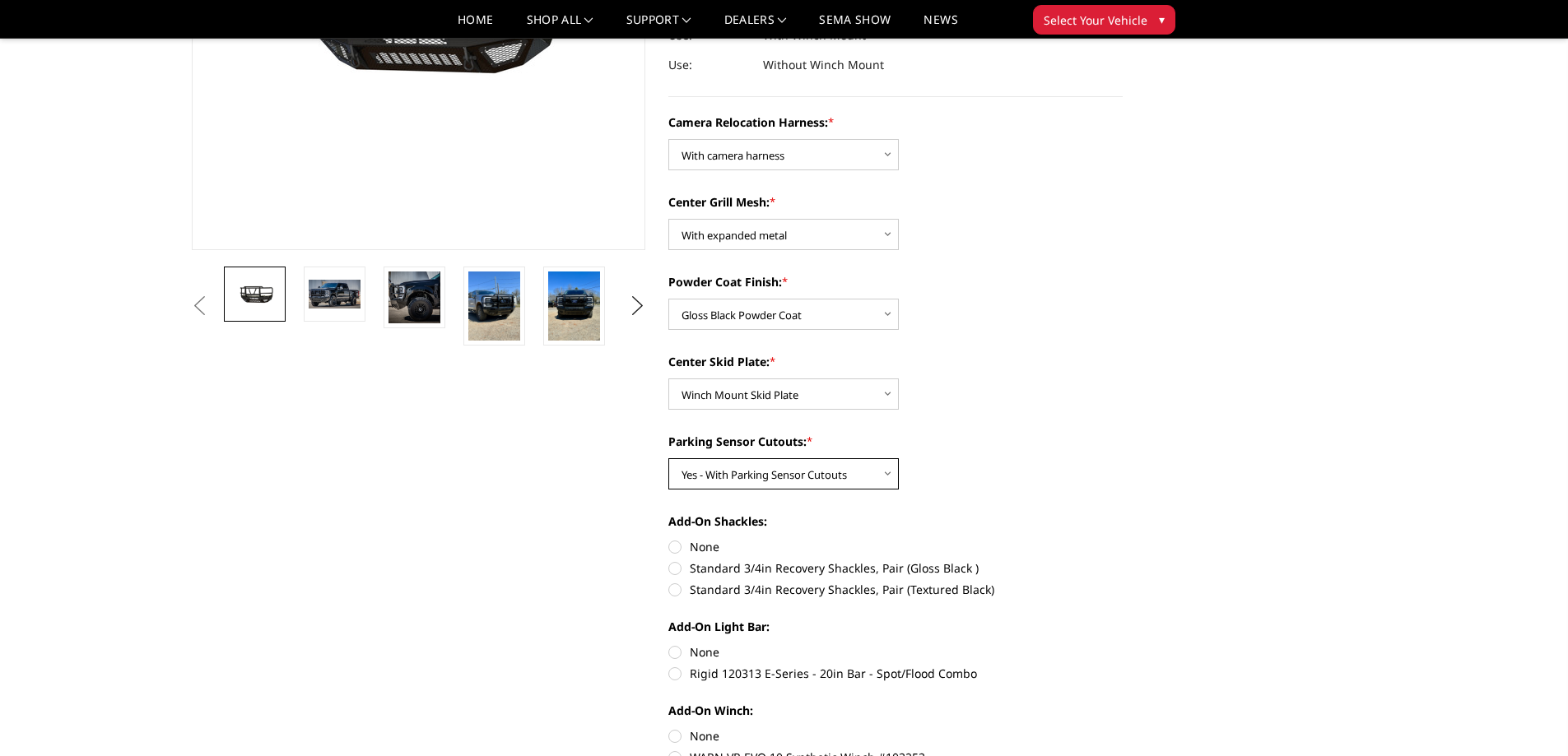
scroll to position [329, 0]
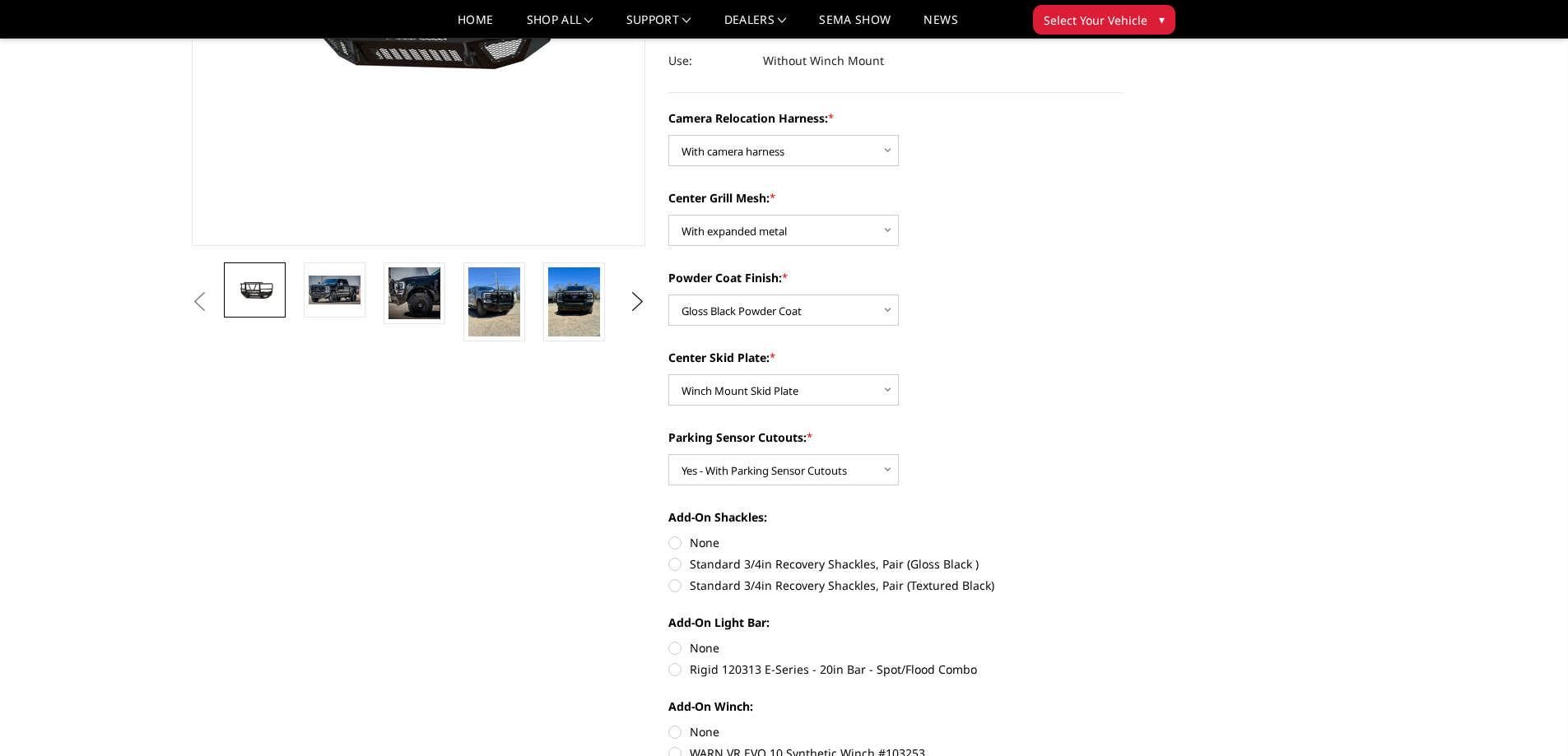
click at [684, 565] on label "Standard 3/4in Recovery Shackles, Pair (Gloss Black )" at bounding box center [895, 564] width 454 height 17
click at [1123, 535] on input "Standard 3/4in Recovery Shackles, Pair (Gloss Black )" at bounding box center [1123, 534] width 1 height 1
radio input "true"
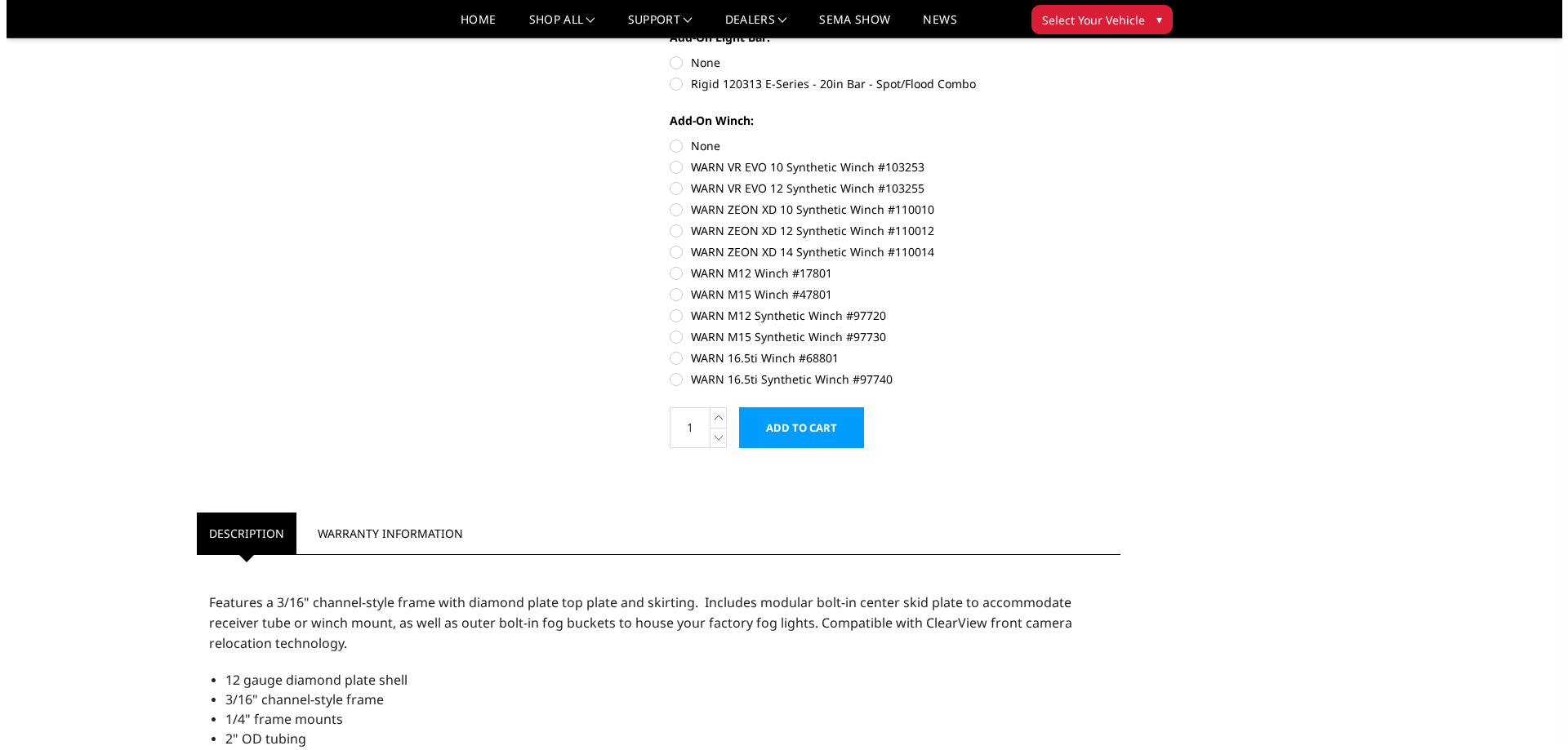
scroll to position [843, 0]
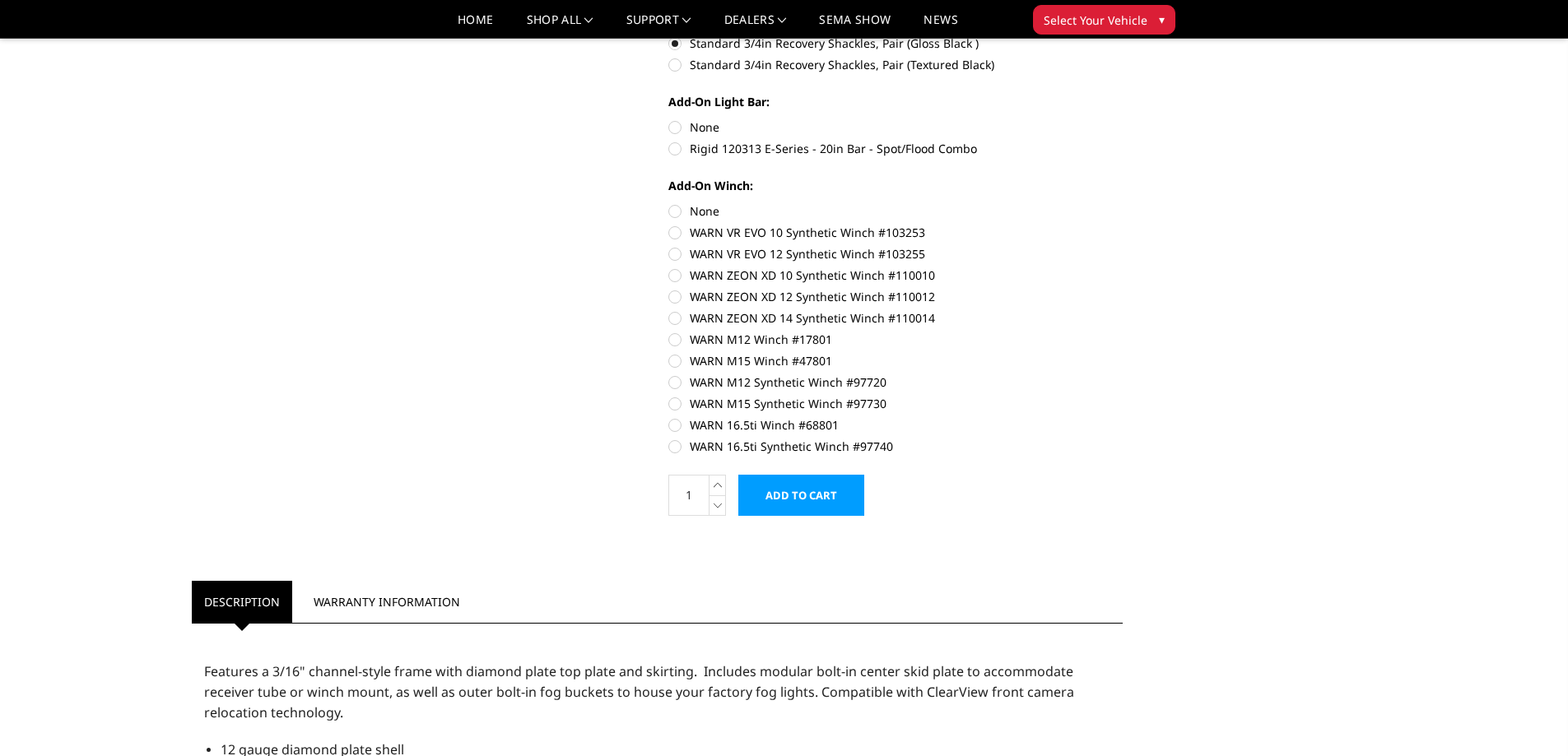
click at [802, 499] on input "Add to Cart" at bounding box center [800, 496] width 126 height 42
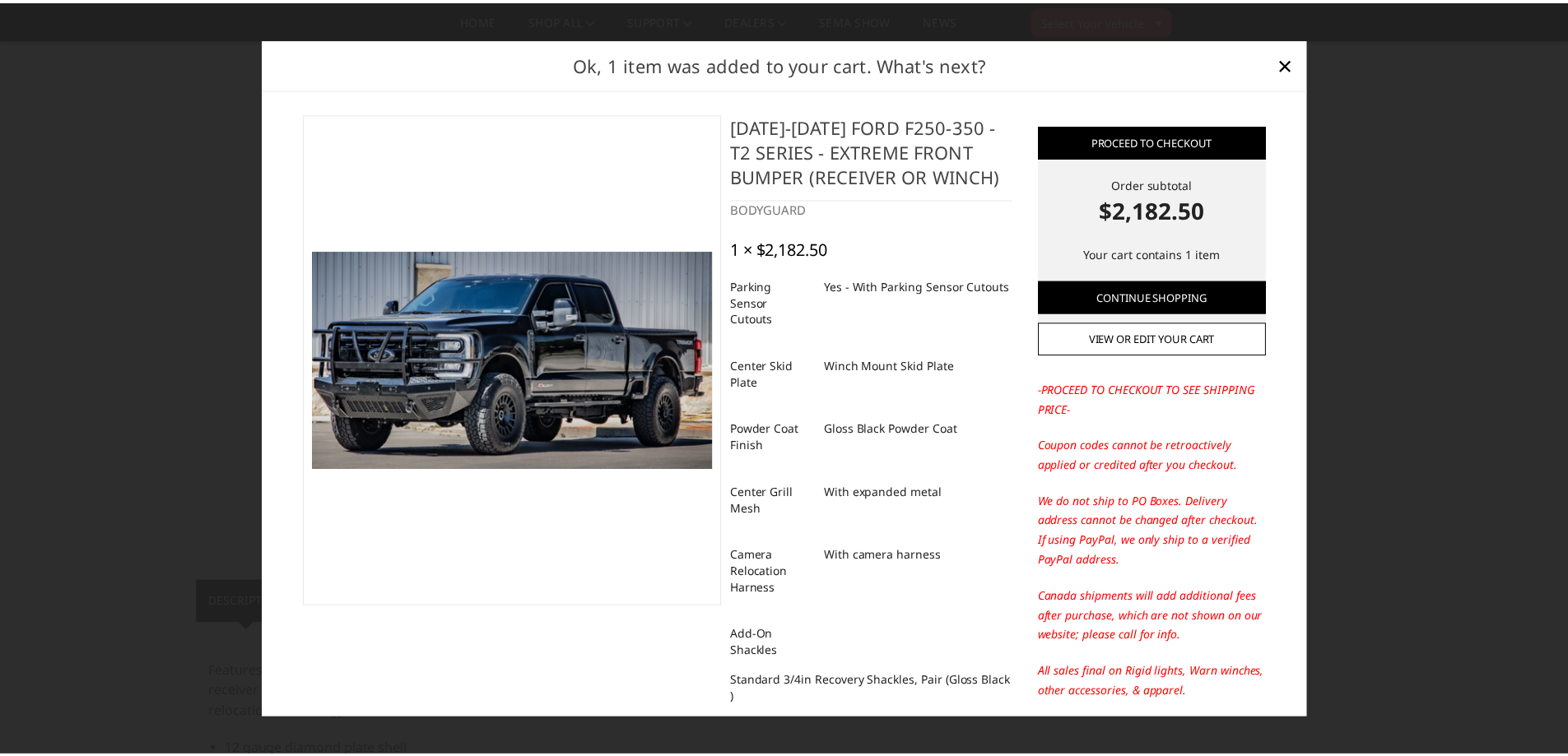
scroll to position [0, 0]
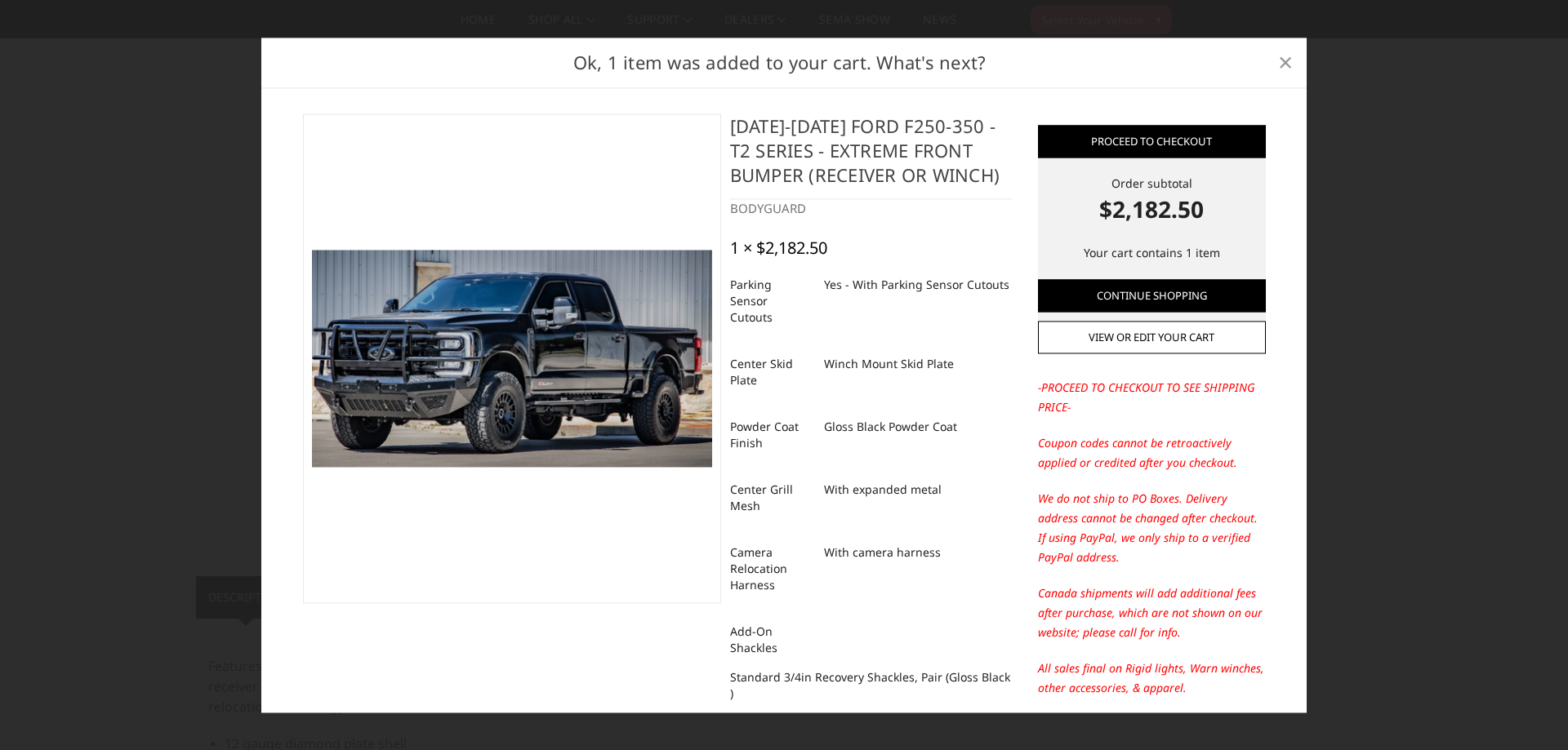
click at [1286, 62] on span "×" at bounding box center [1285, 62] width 14 height 35
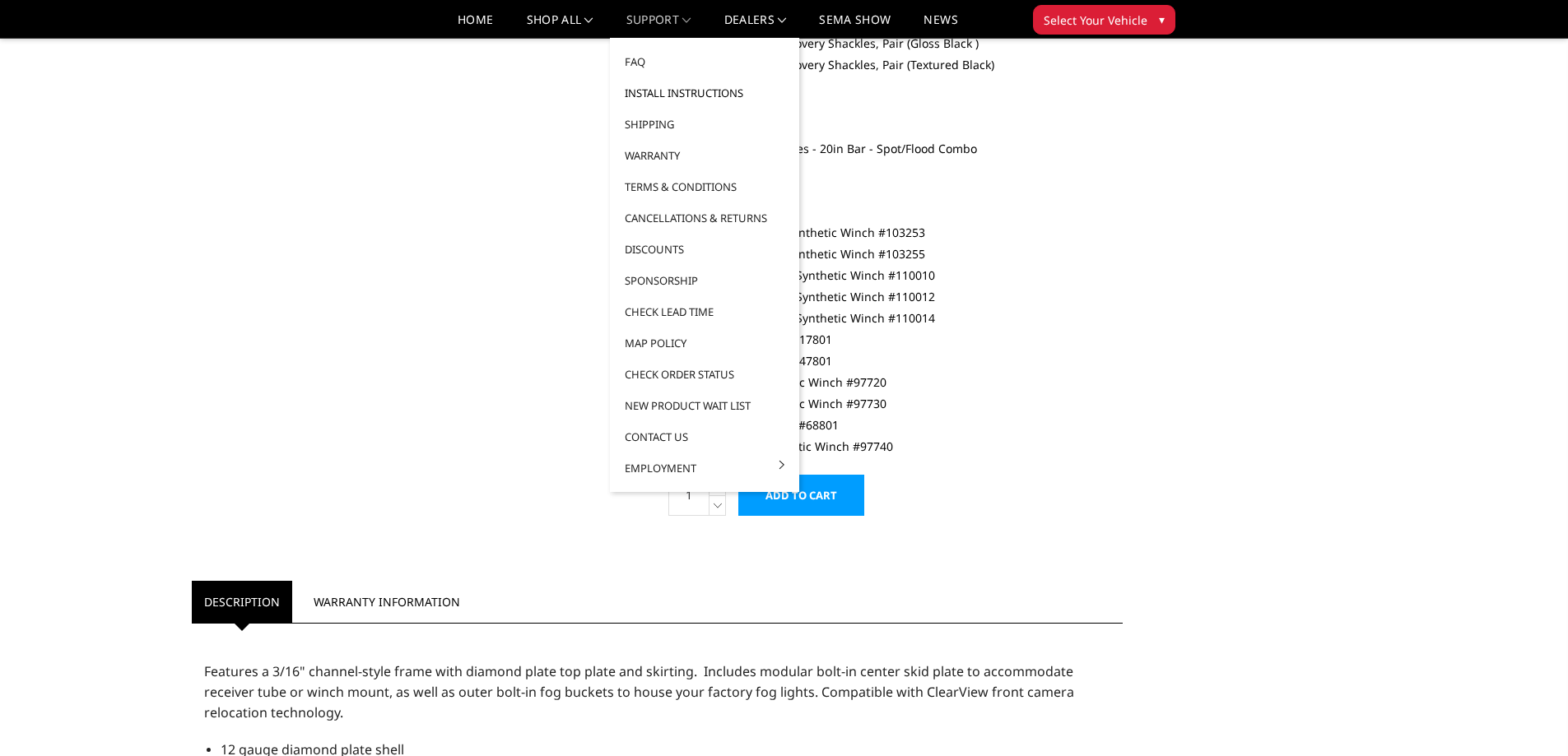
click at [665, 96] on link "Install Instructions" at bounding box center [705, 93] width 176 height 32
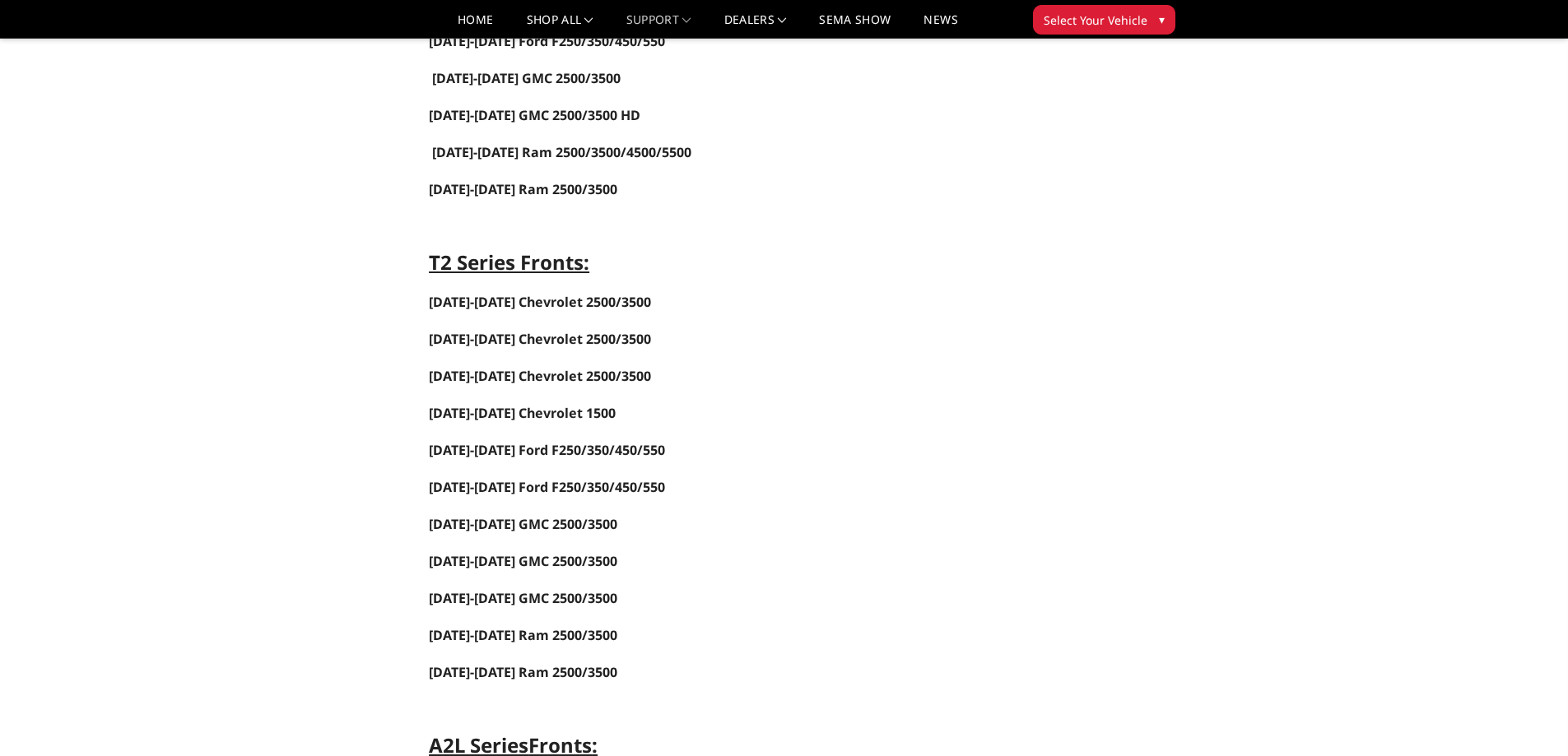
scroll to position [1344, 0]
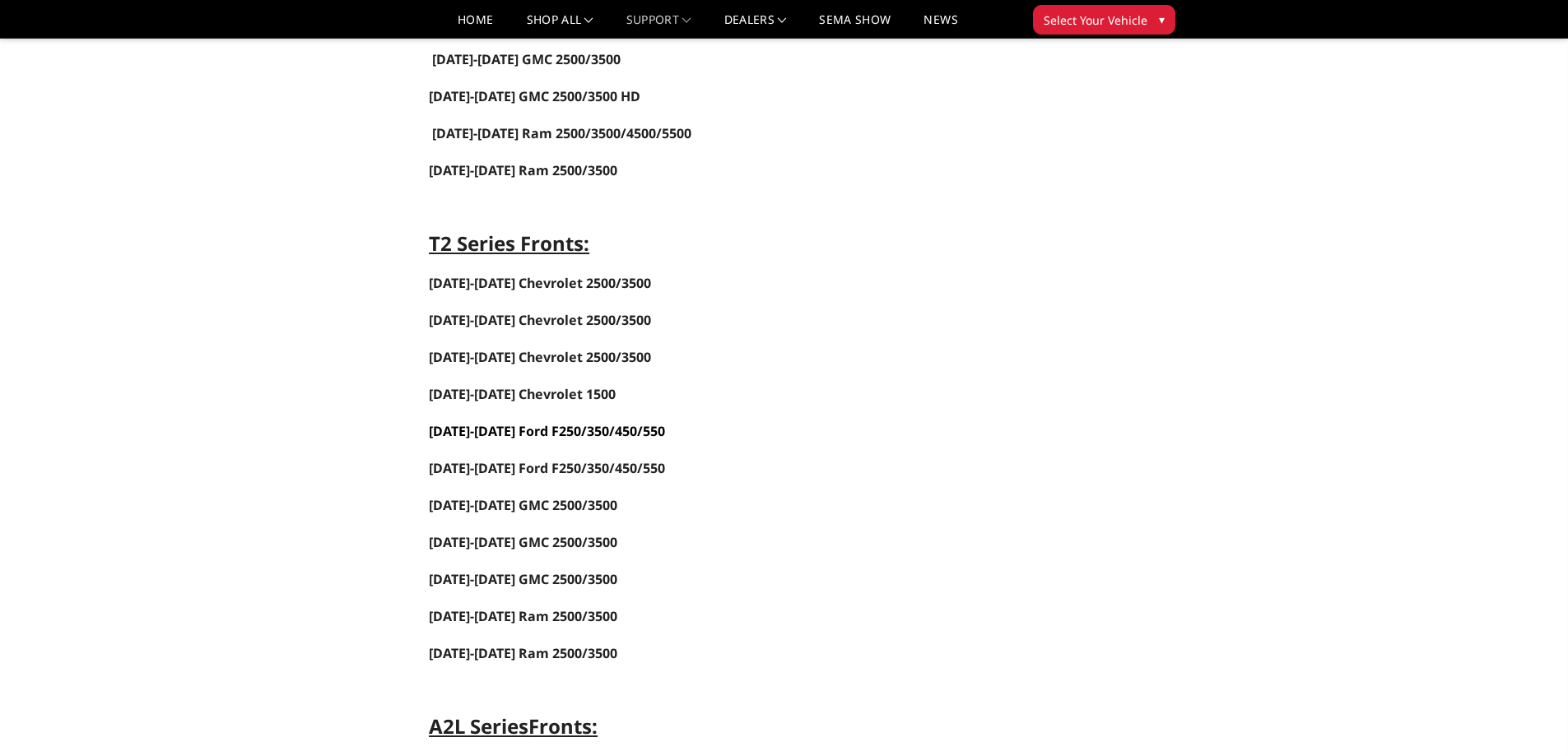
click at [548, 433] on span "[DATE]-[DATE] Ford F250/350/450/550" at bounding box center [547, 431] width 237 height 18
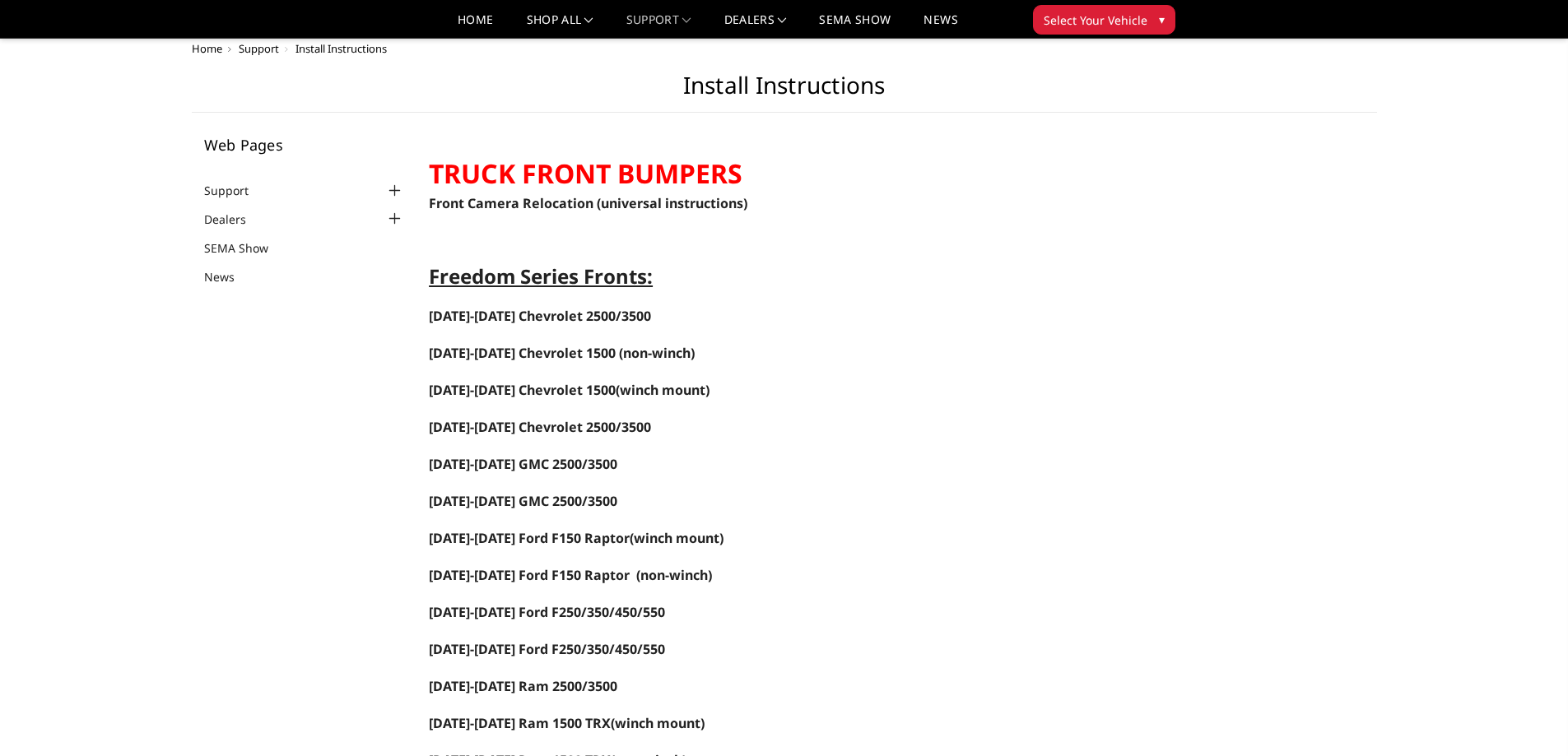
scroll to position [0, 0]
